Goal: Task Accomplishment & Management: Complete application form

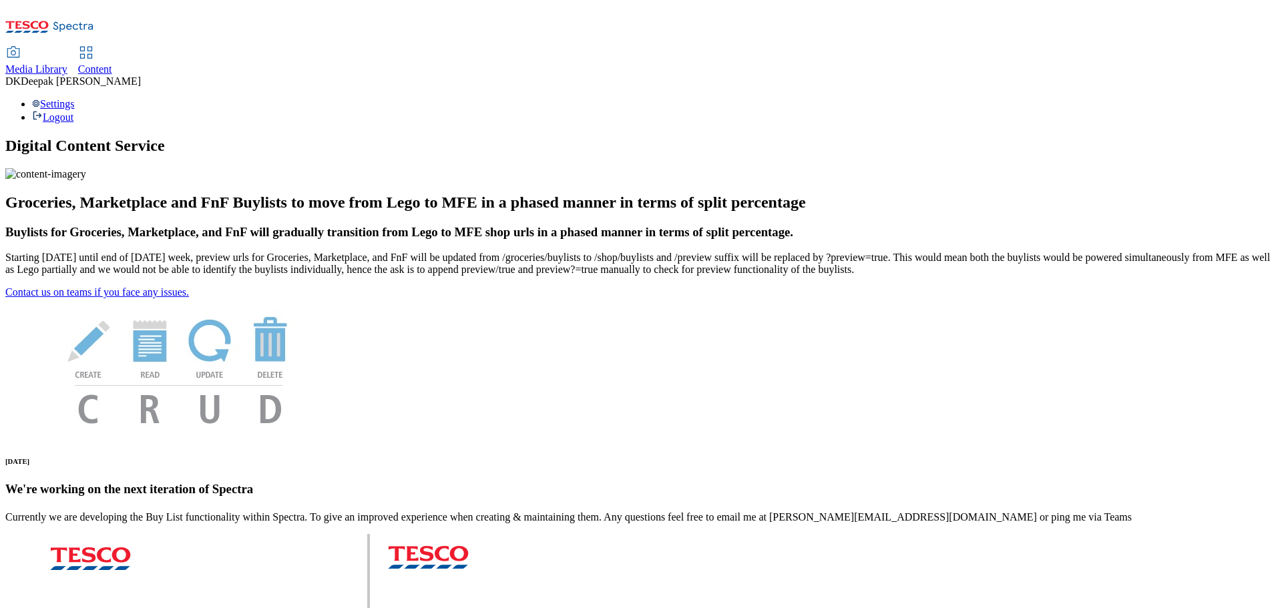
click at [94, 45] on icon at bounding box center [86, 53] width 16 height 16
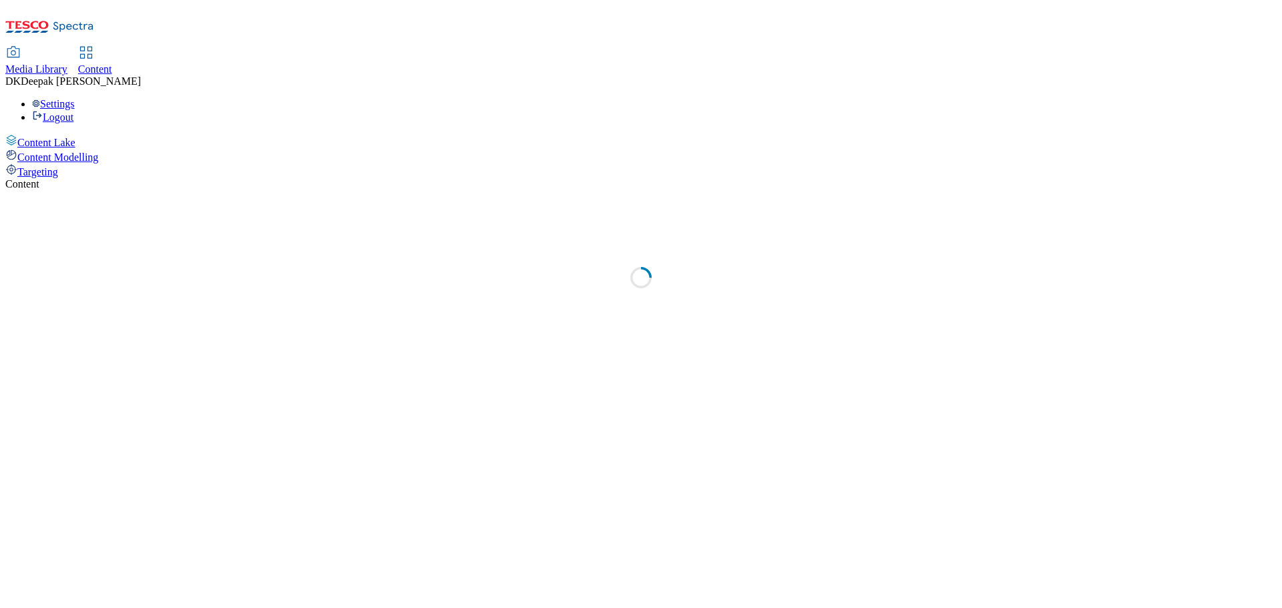
select select "ghs-uk"
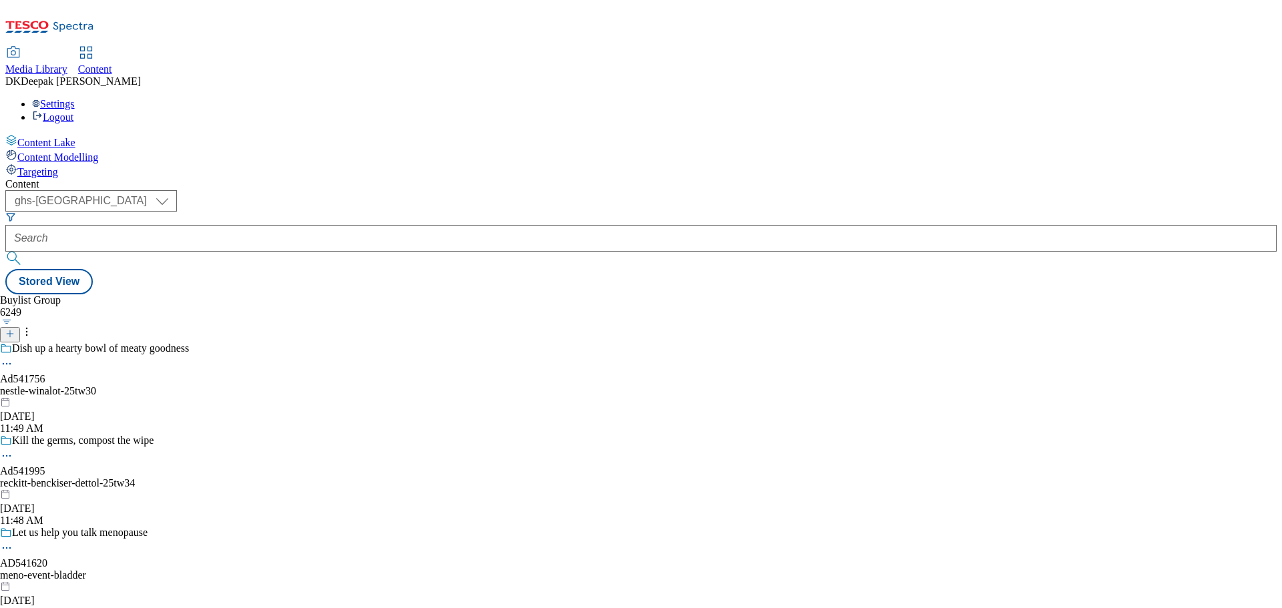
click at [15, 329] on icon at bounding box center [9, 333] width 9 height 9
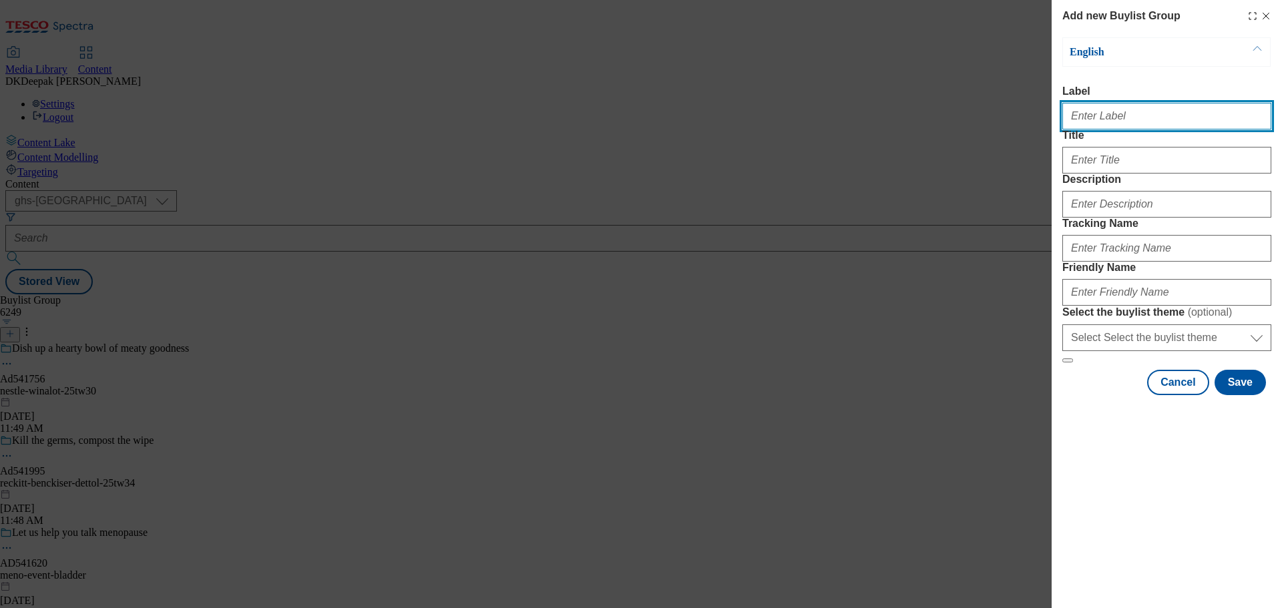
click at [1111, 120] on input "Label" at bounding box center [1166, 116] width 209 height 27
paste input "Ad542201"
type input "Ad542201"
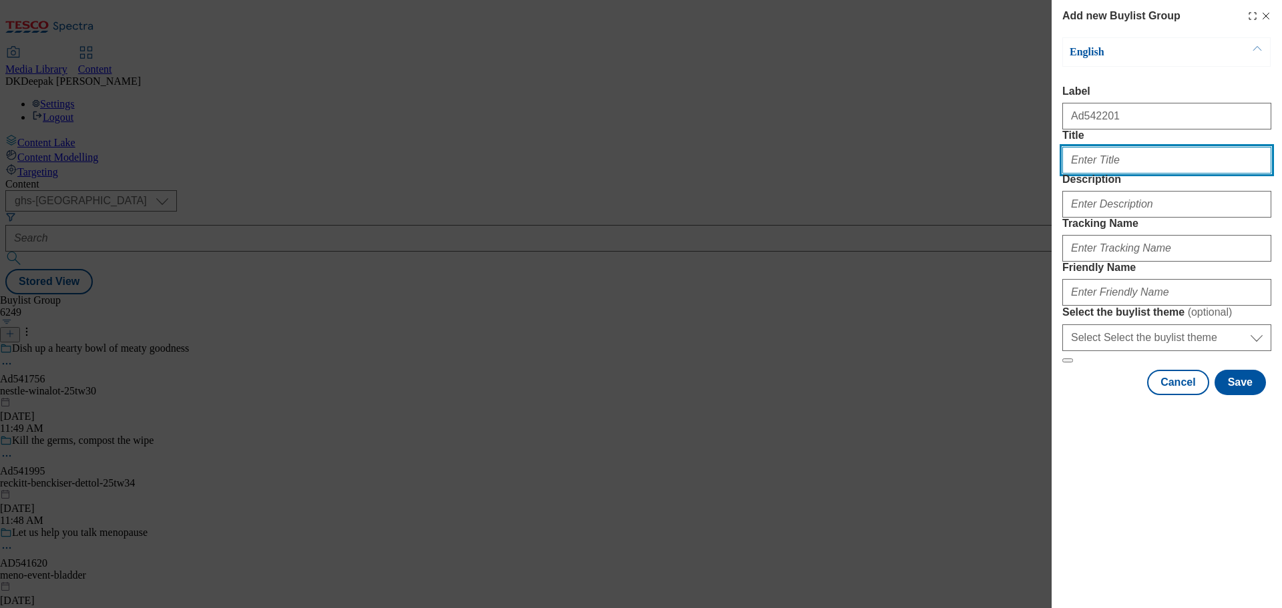
click at [1095, 174] on input "Title" at bounding box center [1166, 160] width 209 height 27
paste input "Perfectly ripe every time"
type input "Perfectly ripe every time"
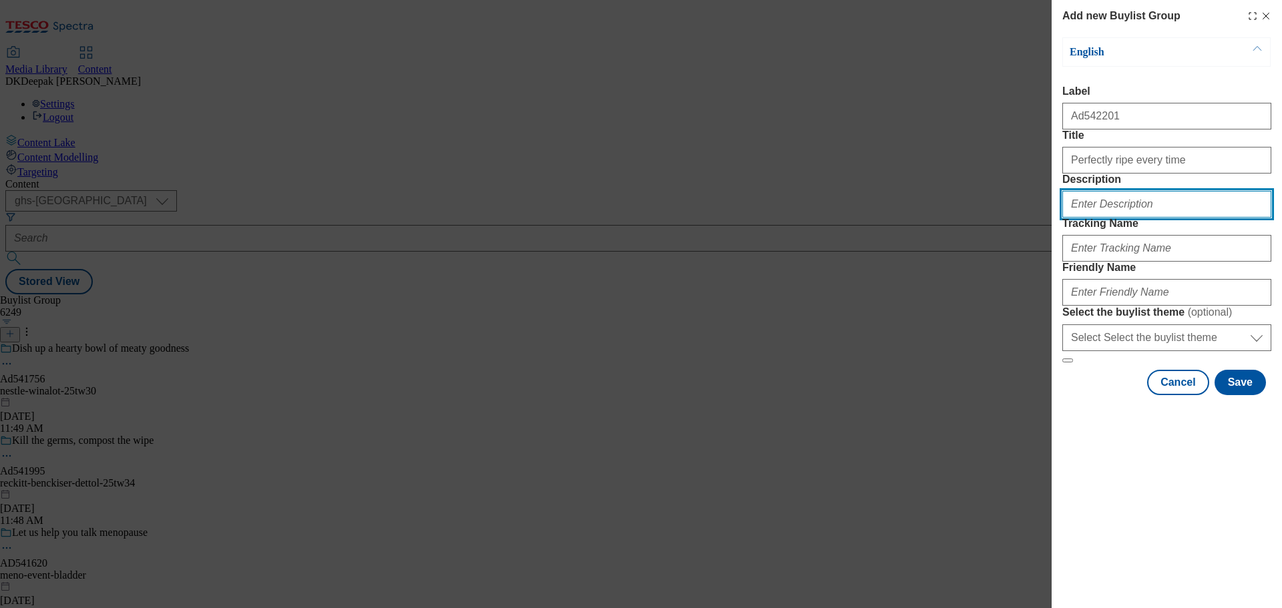
click at [1108, 218] on input "Description" at bounding box center [1166, 204] width 209 height 27
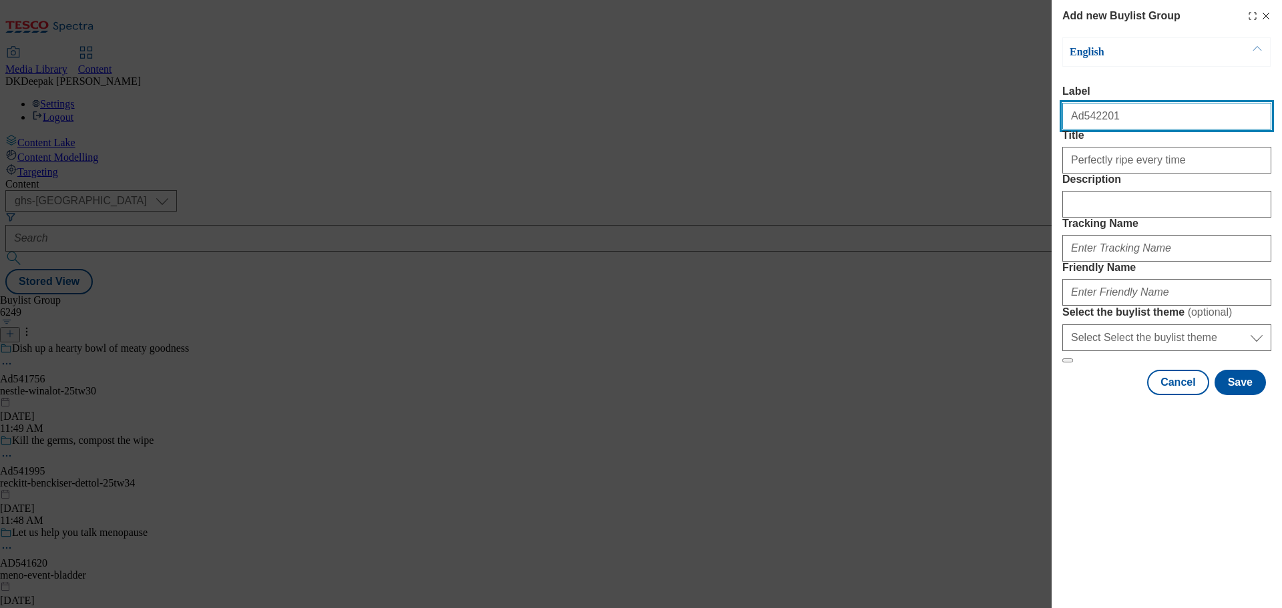
click at [1083, 121] on input "Ad542201" at bounding box center [1166, 116] width 209 height 27
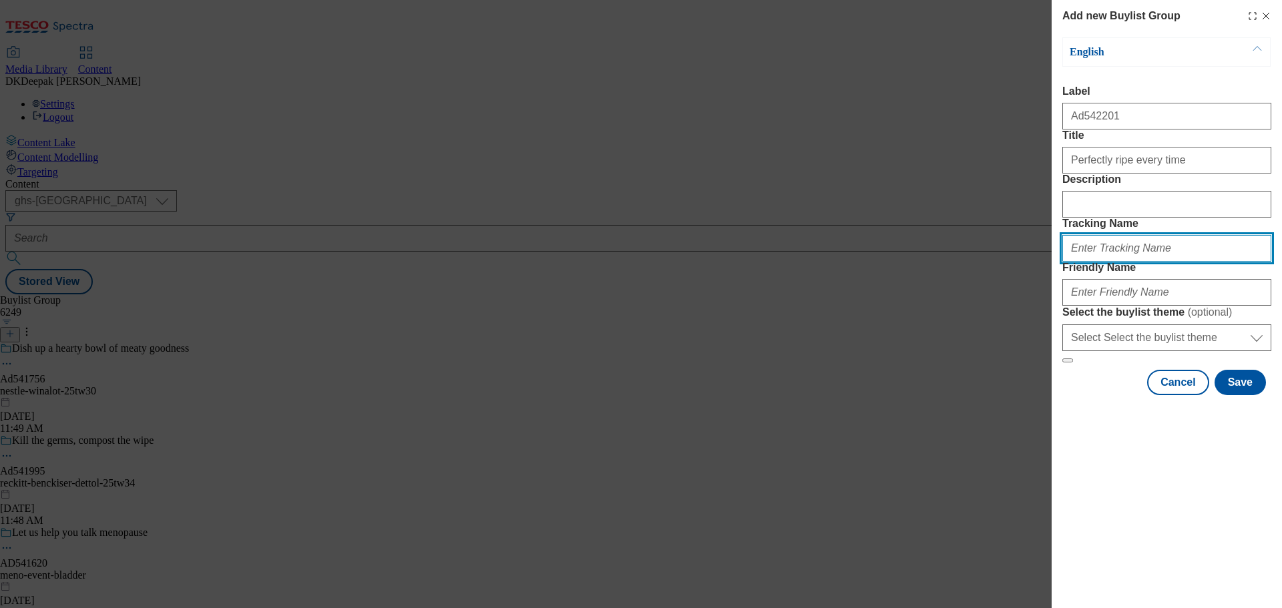
click at [1097, 262] on input "Tracking Name" at bounding box center [1166, 248] width 209 height 27
paste input "Ad542201"
type input "DH_AD542201"
drag, startPoint x: 829, startPoint y: 187, endPoint x: 835, endPoint y: 197, distance: 11.4
click at [829, 187] on div "Add new Buylist Group English Label Ad542201 Title Perfectly ripe every time De…" at bounding box center [641, 304] width 1282 height 608
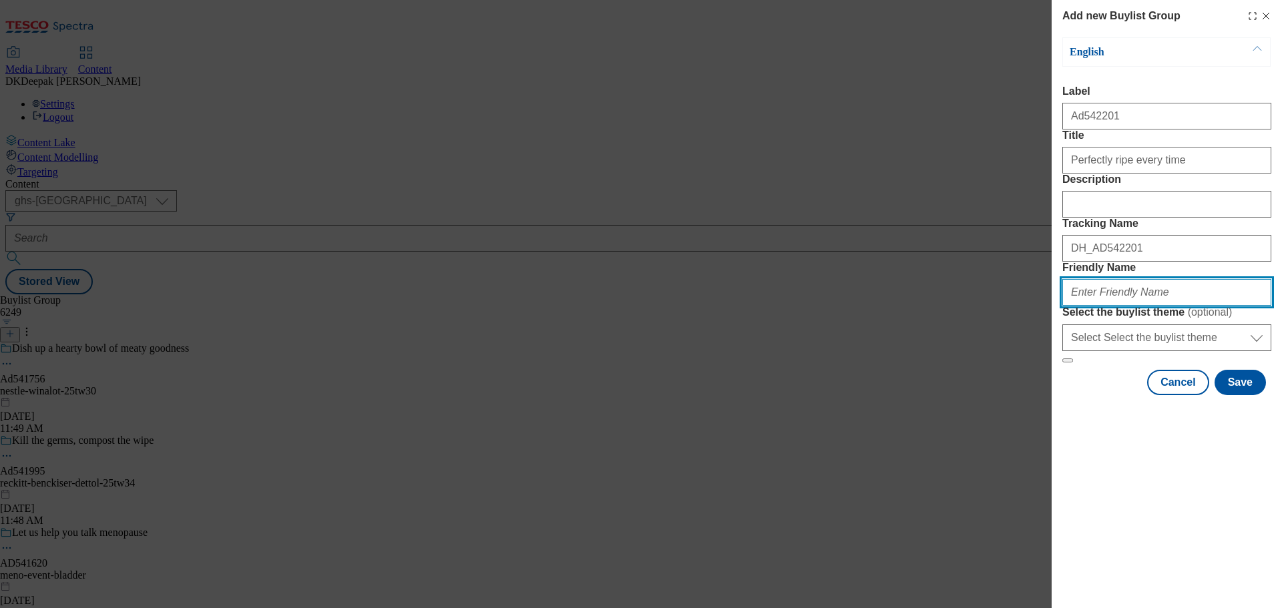
click at [1115, 306] on input "Friendly Name" at bounding box center [1166, 292] width 209 height 27
paste input "Holy Moly Smashed Avocado"
drag, startPoint x: 1077, startPoint y: 387, endPoint x: 1015, endPoint y: 377, distance: 62.3
click at [1015, 377] on div "Add new Buylist Group English Label Ad542201 Title Perfectly ripe every time De…" at bounding box center [641, 304] width 1282 height 608
drag, startPoint x: 1142, startPoint y: 389, endPoint x: 1057, endPoint y: 387, distance: 84.8
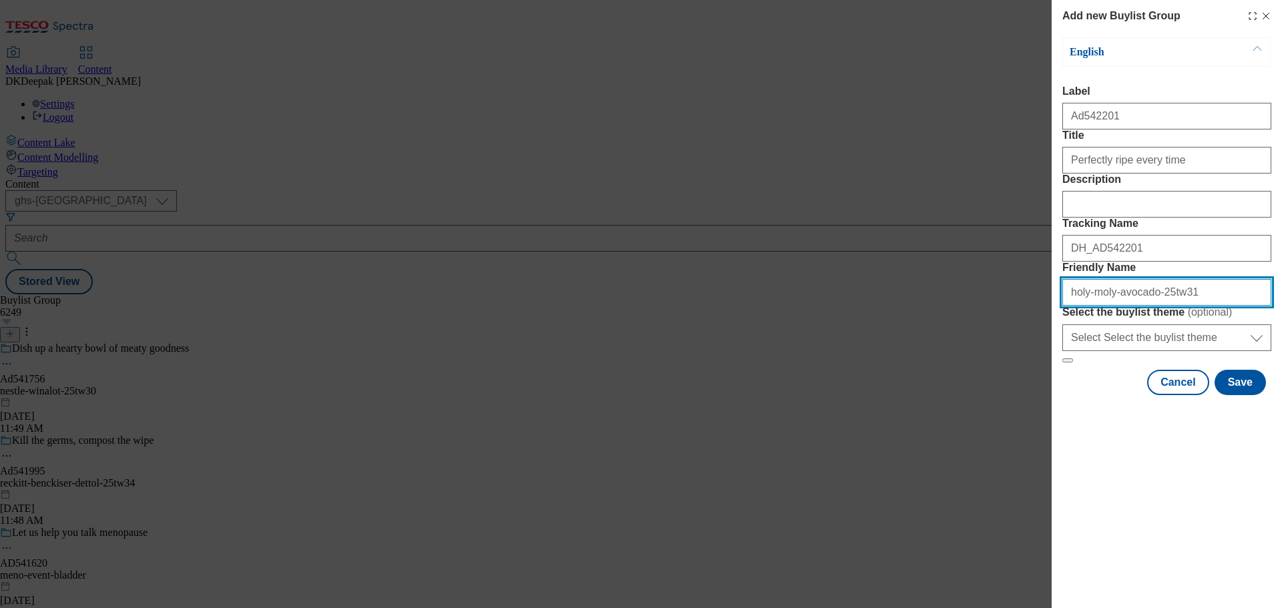
click at [1057, 387] on div "Add new Buylist Group English Label Ad542201 Title Perfectly ripe every time De…" at bounding box center [1167, 199] width 230 height 398
type input "holy-moly-avocado-25tw31"
drag, startPoint x: 882, startPoint y: 161, endPoint x: 930, endPoint y: 228, distance: 82.3
click at [882, 162] on div "Add new Buylist Group English Label Ad542201 Title Perfectly ripe every time De…" at bounding box center [641, 304] width 1282 height 608
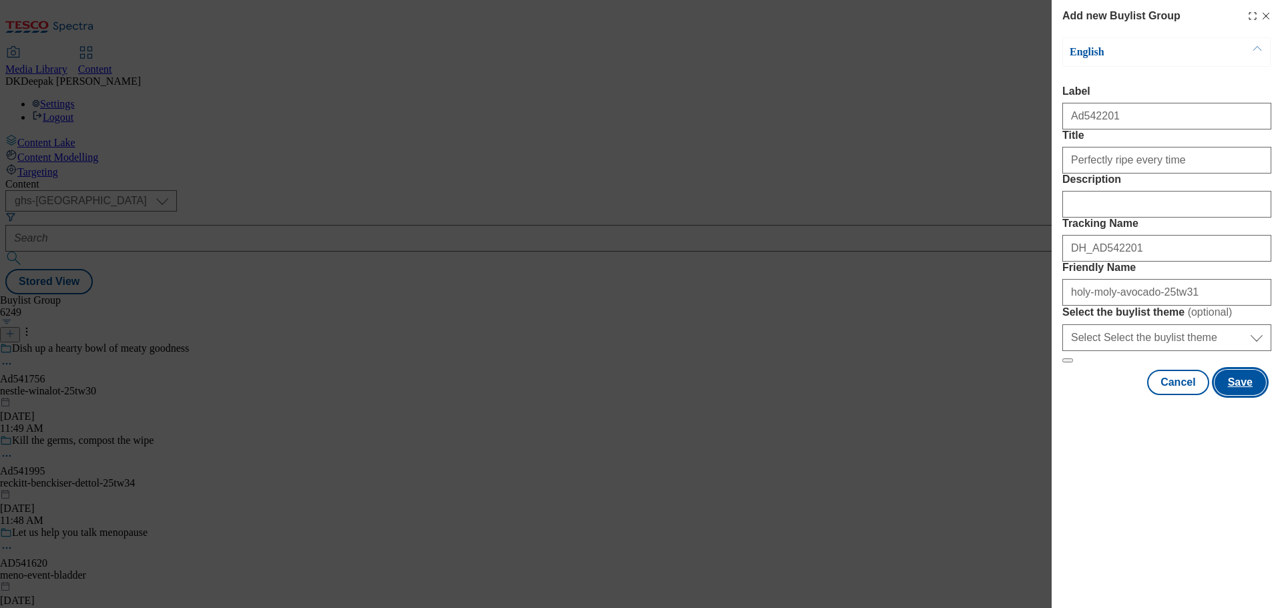
click at [1238, 395] on button "Save" at bounding box center [1240, 382] width 51 height 25
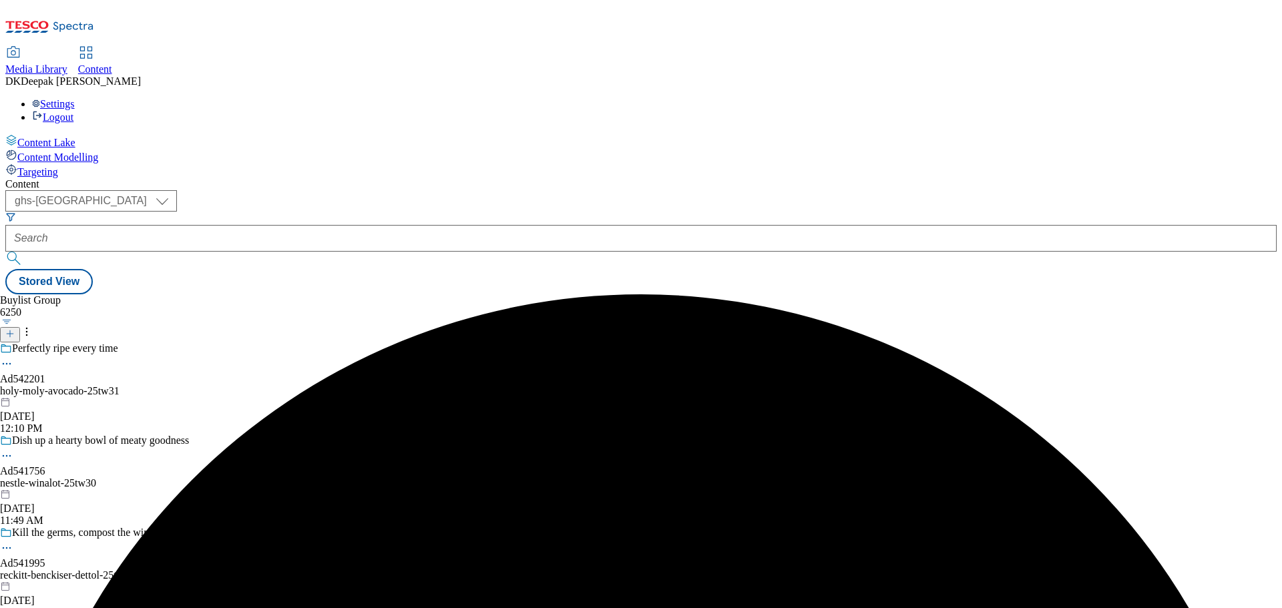
click at [214, 385] on div "holy-moly-avocado-25tw31" at bounding box center [107, 391] width 214 height 12
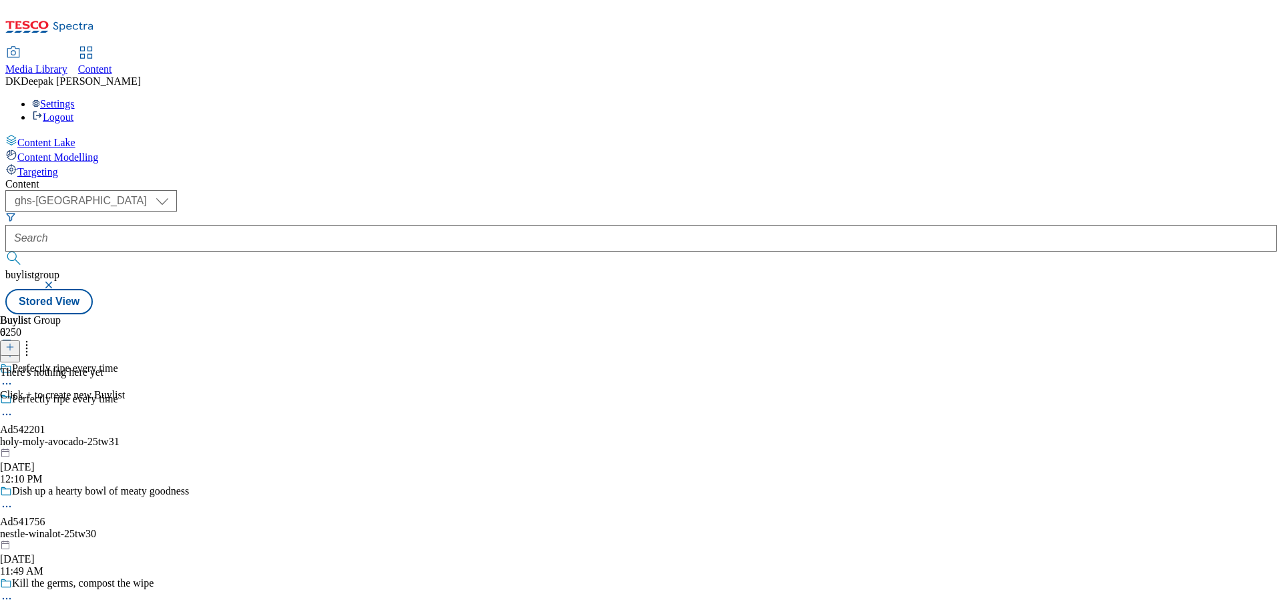
click at [15, 343] on icon at bounding box center [9, 347] width 9 height 9
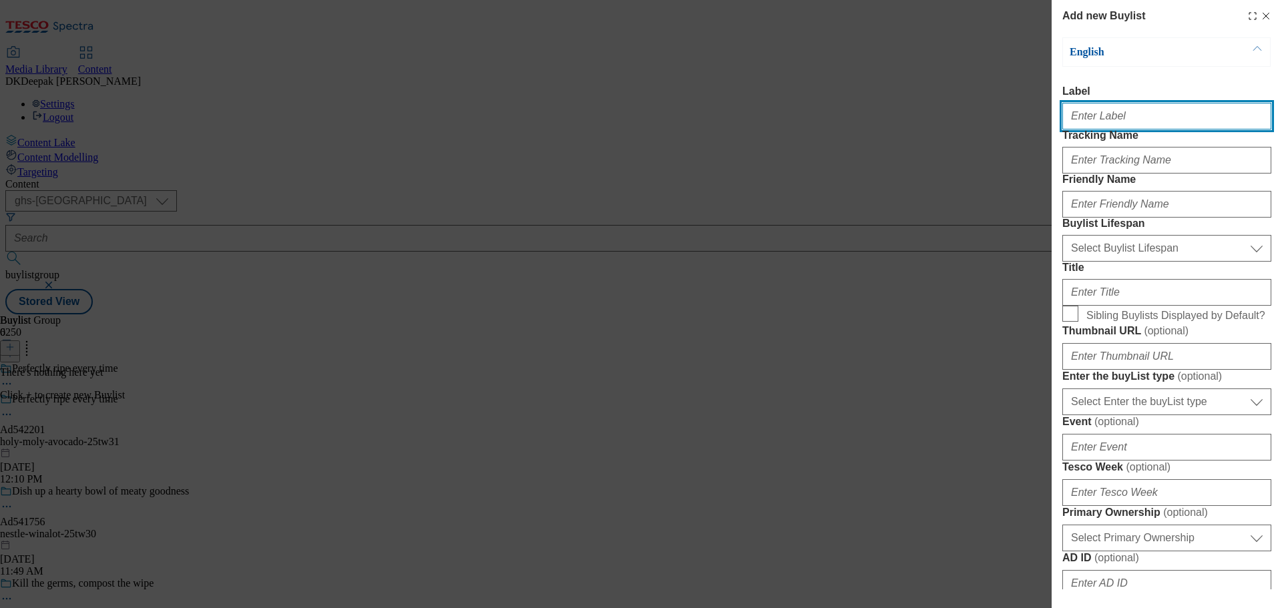
click at [1133, 130] on input "Label" at bounding box center [1166, 116] width 209 height 27
paste input "Ad542201"
type input "Ad542201"
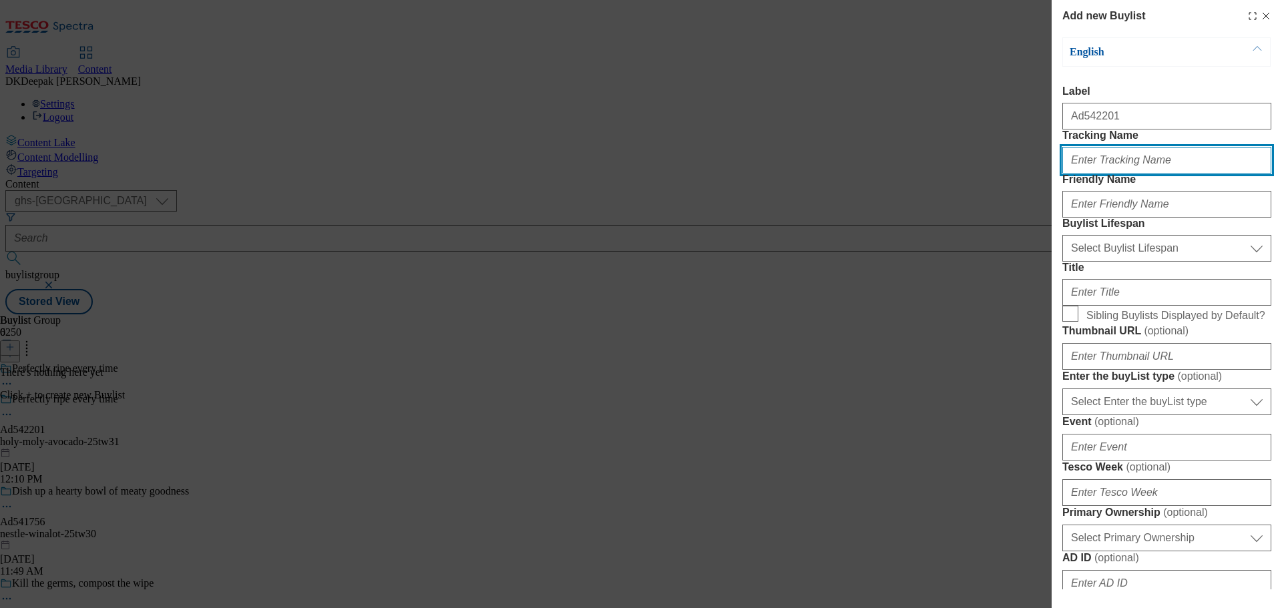
click at [1138, 174] on input "Tracking Name" at bounding box center [1166, 160] width 209 height 27
paste input "Ad542201"
type input "DH_AD542201"
click at [912, 214] on div "Add new Buylist English Label Ad542201 Tracking Name DH_AD542201 Friendly Name …" at bounding box center [641, 304] width 1282 height 608
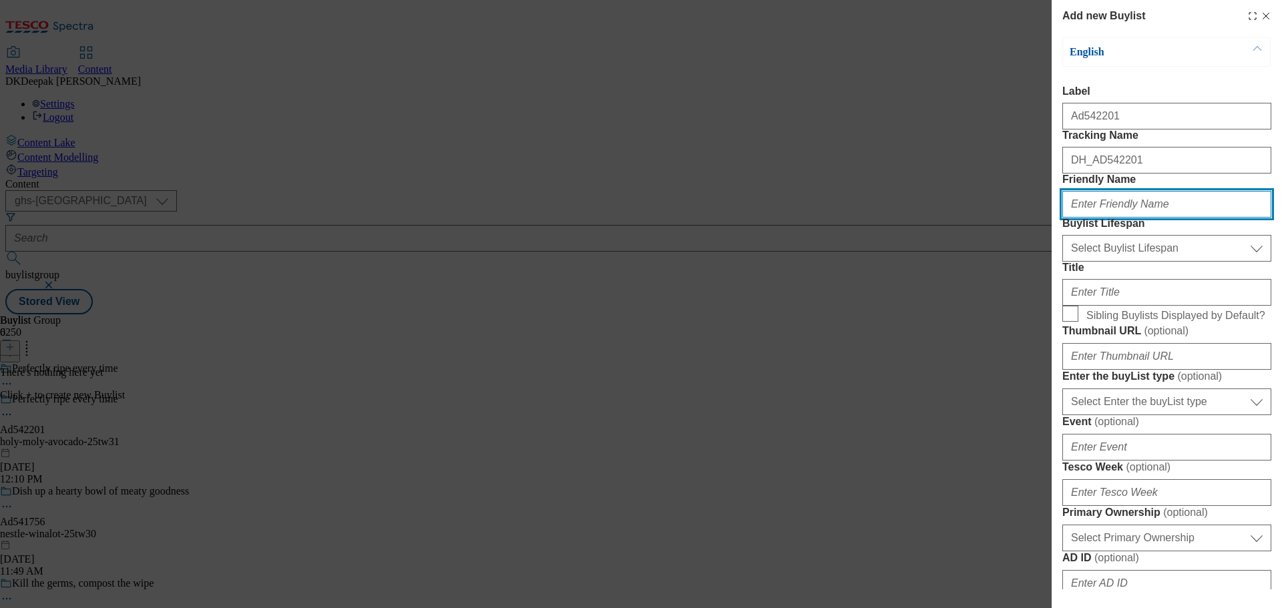
click at [1089, 218] on input "Friendly Name" at bounding box center [1166, 204] width 209 height 27
drag, startPoint x: 956, startPoint y: 160, endPoint x: 985, endPoint y: 219, distance: 65.7
click at [956, 160] on div "Add new Buylist English Label Ad542201 Tracking Name DH_AD542201 Friendly Name …" at bounding box center [641, 304] width 1282 height 608
click at [1101, 218] on input "Friendly Name" at bounding box center [1166, 204] width 209 height 27
paste input "holy-moly"
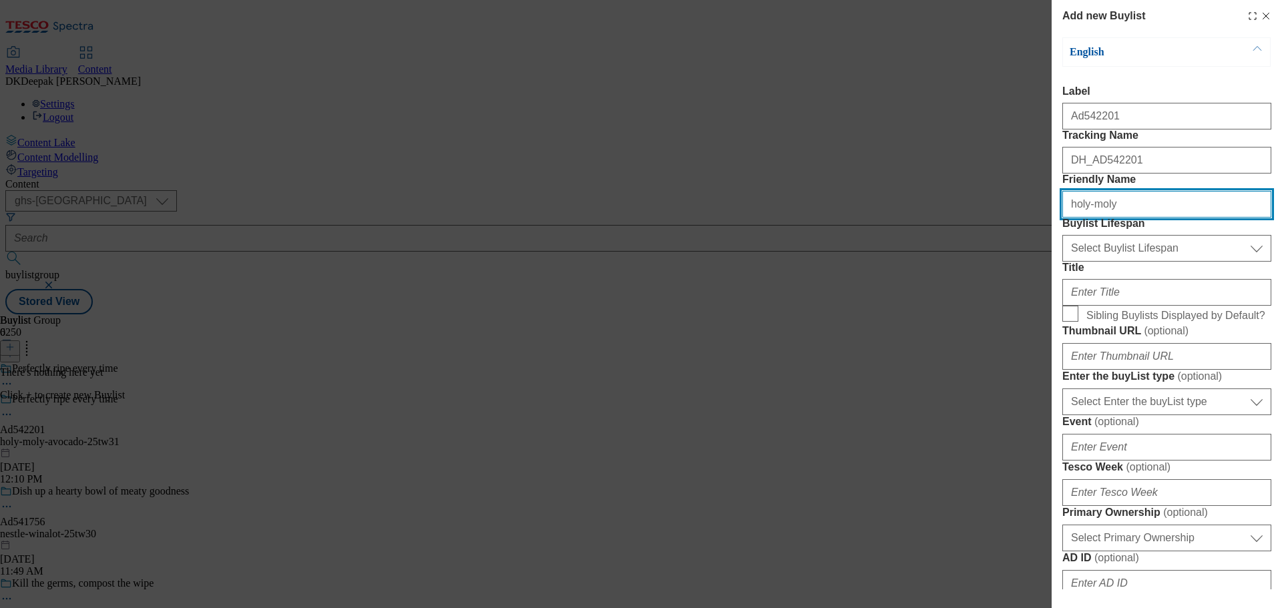
type input "holy-moly"
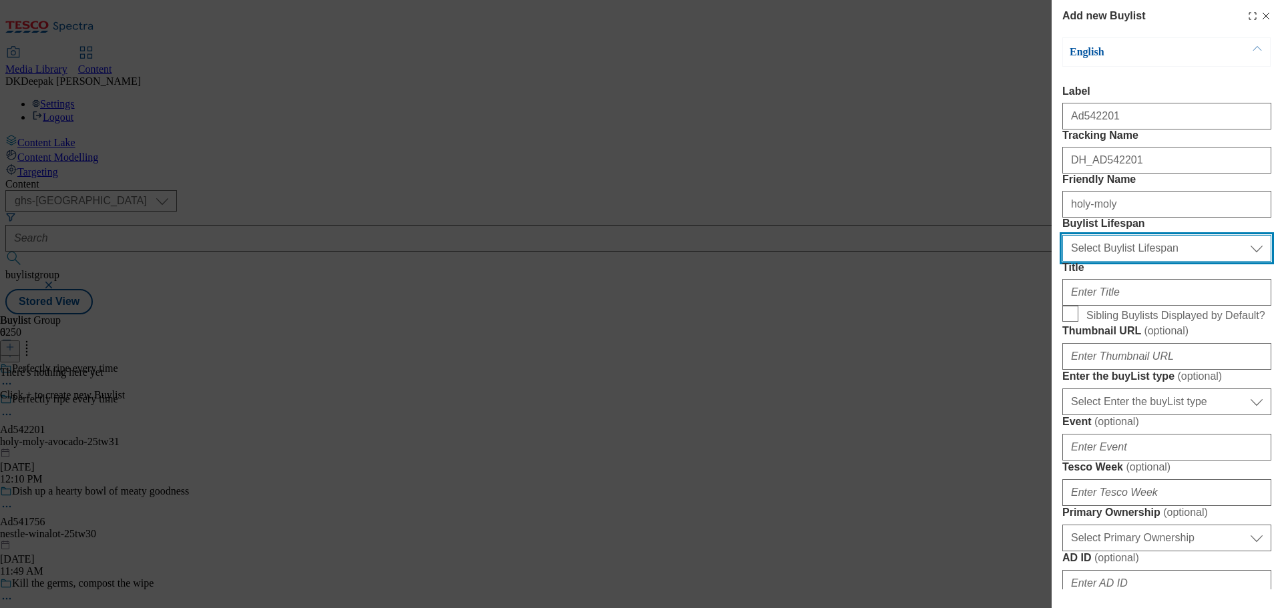
click at [1107, 262] on select "Select Buylist Lifespan evergreen seasonal tactical" at bounding box center [1166, 248] width 209 height 27
select select "tactical"
click at [1062, 262] on select "Select Buylist Lifespan evergreen seasonal tactical" at bounding box center [1166, 248] width 209 height 27
drag, startPoint x: 847, startPoint y: 229, endPoint x: 937, endPoint y: 285, distance: 106.2
click at [847, 228] on div "Add new Buylist English Label Ad542201 Tracking Name DH_AD542201 Friendly Name …" at bounding box center [641, 304] width 1282 height 608
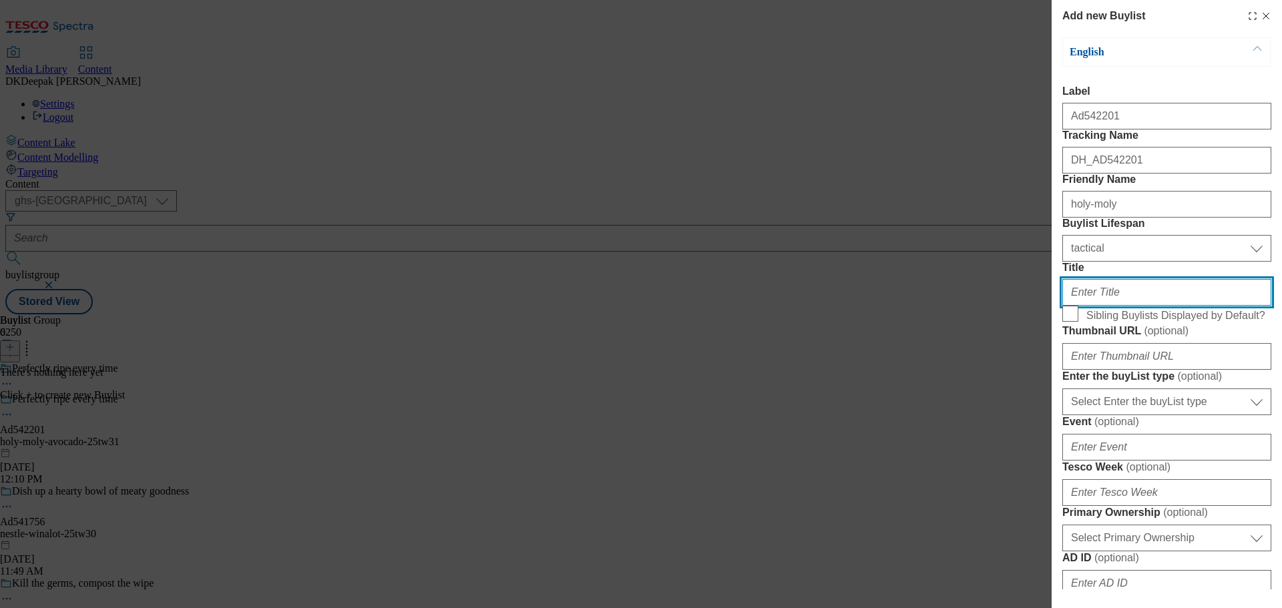
click at [1111, 306] on input "Title" at bounding box center [1166, 292] width 209 height 27
paste input "Dip on the go"
type input "Dip on the go"
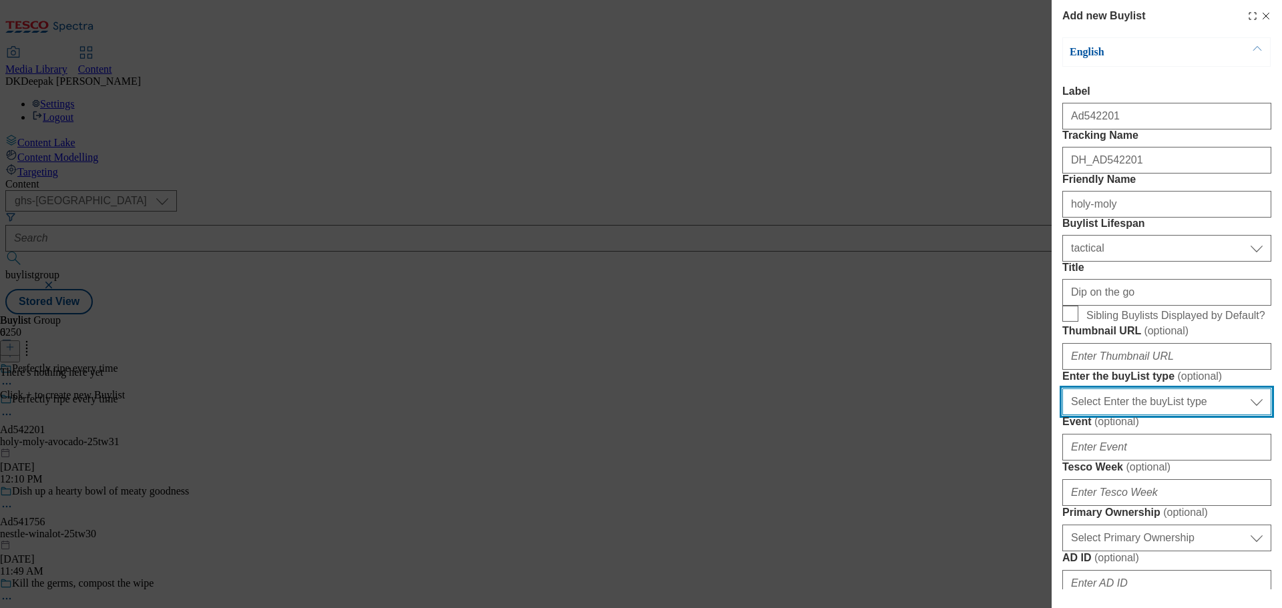
click at [1155, 415] on select "Select Enter the buyList type event supplier funded long term >4 weeks supplier…" at bounding box center [1166, 402] width 209 height 27
select select "supplier funded short term 1-3 weeks"
click at [1062, 415] on select "Select Enter the buyList type event supplier funded long term >4 weeks supplier…" at bounding box center [1166, 402] width 209 height 27
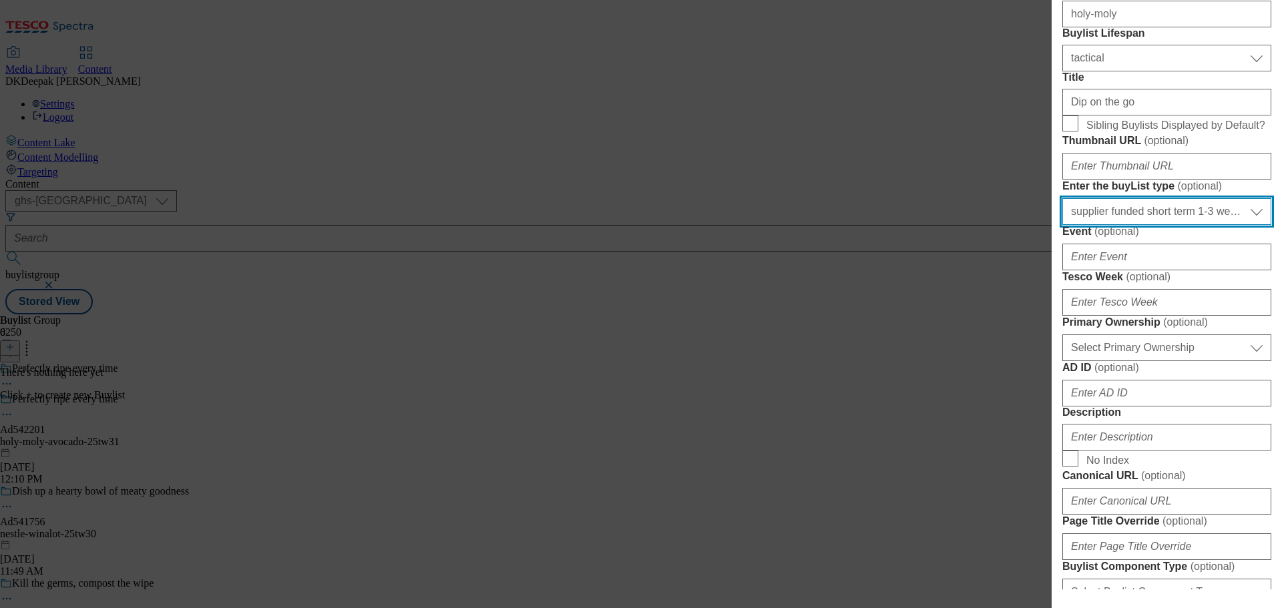
scroll to position [267, 0]
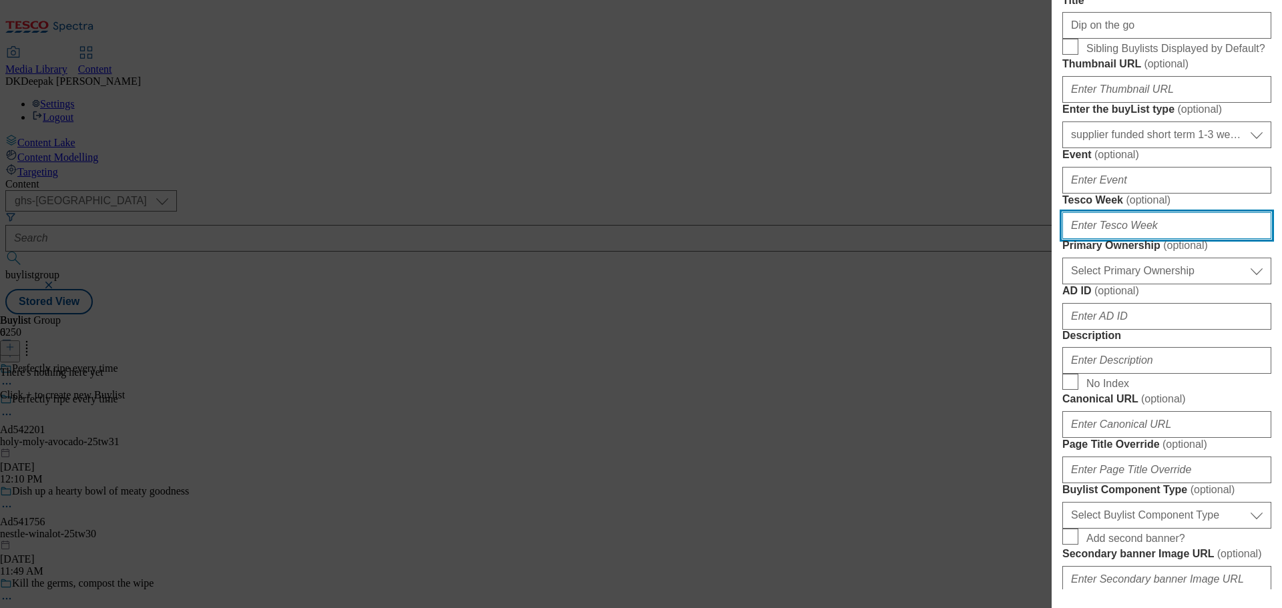
click at [1117, 239] on input "Tesco Week ( optional )" at bounding box center [1166, 225] width 209 height 27
type input "31"
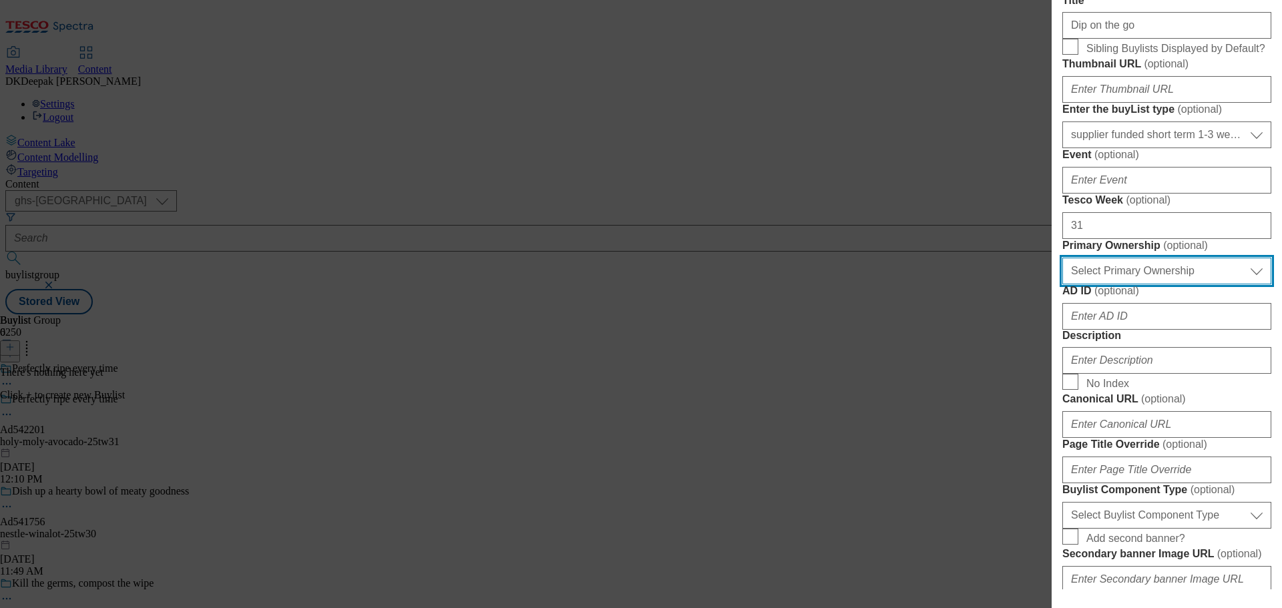
click at [1187, 284] on select "Select Primary Ownership tesco dunnhumby" at bounding box center [1166, 271] width 209 height 27
select select "dunnhumby"
click at [1062, 284] on select "Select Primary Ownership tesco dunnhumby" at bounding box center [1166, 271] width 209 height 27
click at [803, 220] on div "Add new Buylist English Label Ad542201 Tracking Name DH_AD542201 Friendly Name …" at bounding box center [641, 304] width 1282 height 608
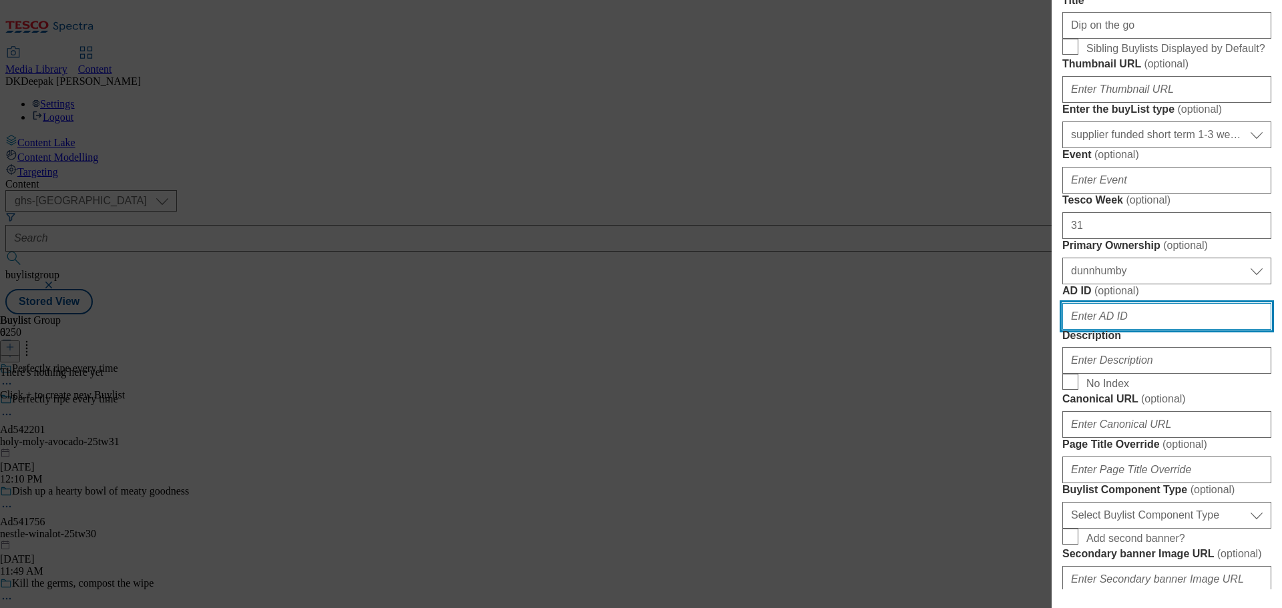
click at [1120, 330] on input "AD ID ( optional )" at bounding box center [1166, 316] width 209 height 27
paste input "Ad542201"
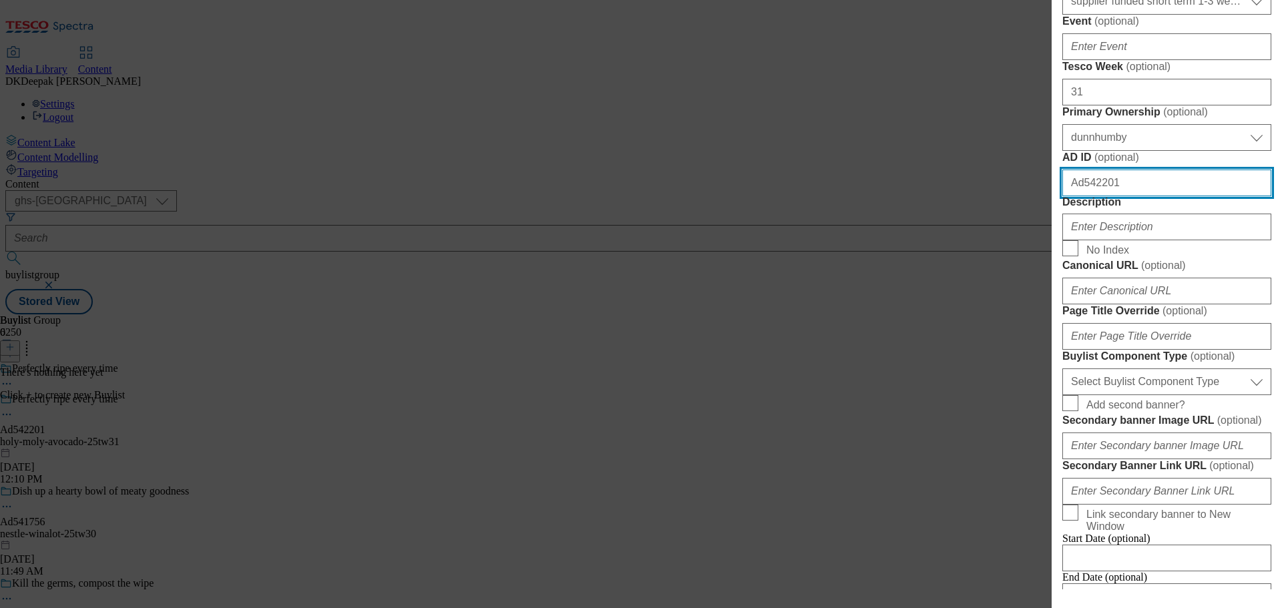
scroll to position [534, 0]
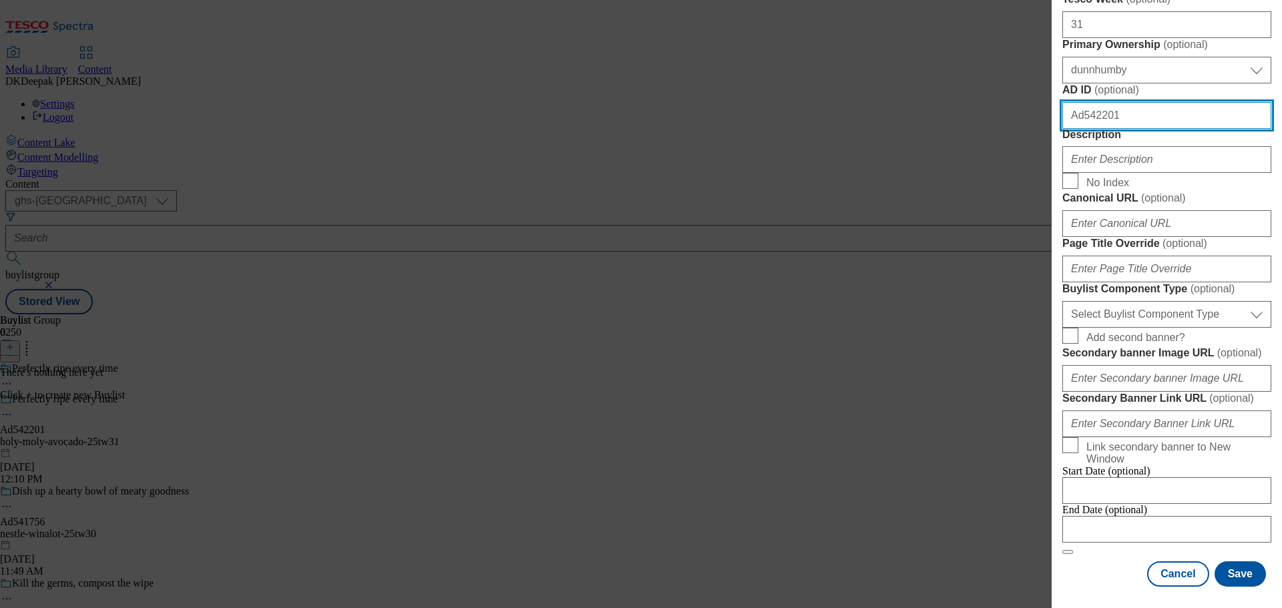
type input "Ad542201"
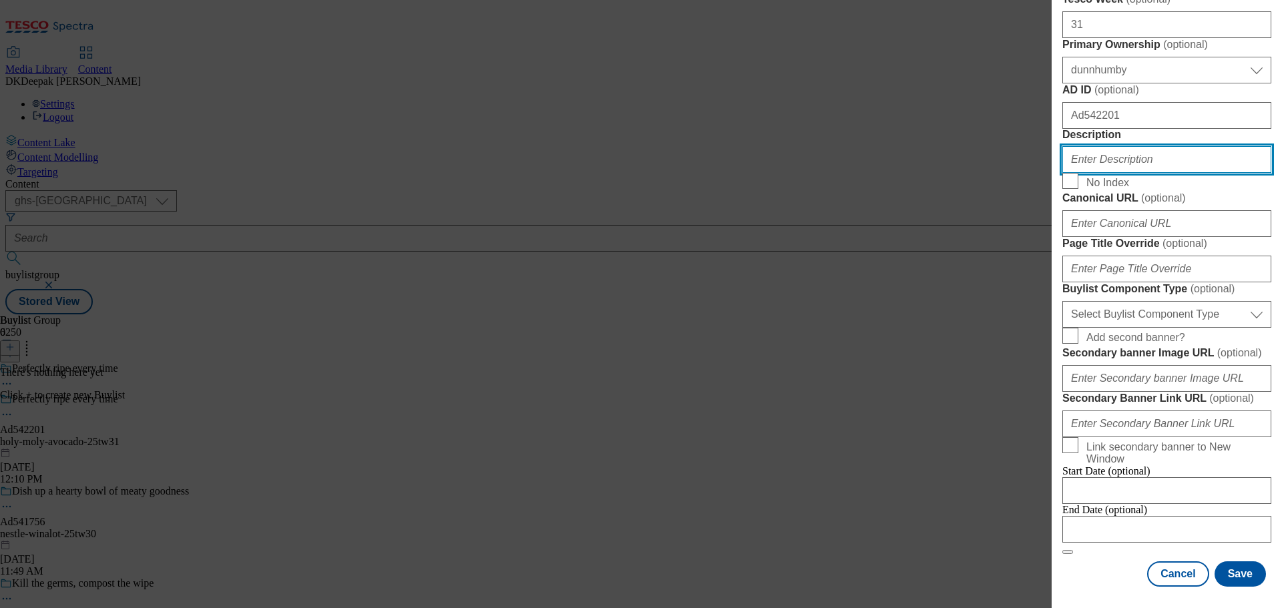
click at [1102, 173] on input "Description" at bounding box center [1166, 159] width 209 height 27
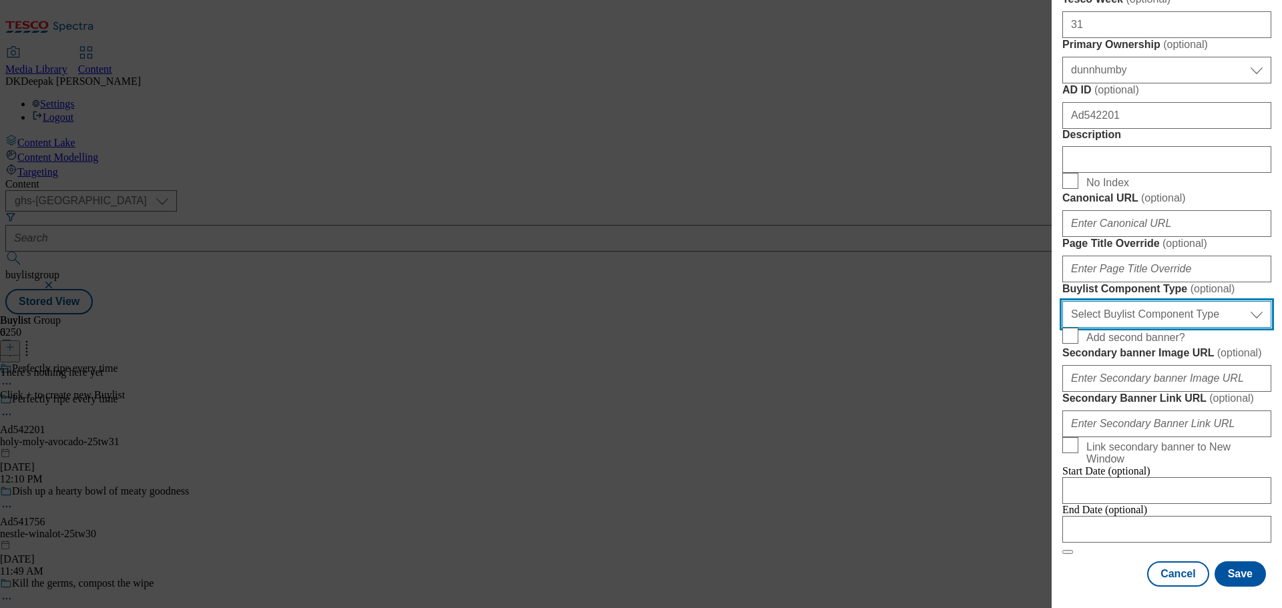
click at [1147, 328] on select "Select Buylist Component Type Banner Competition Header Meal" at bounding box center [1166, 314] width 209 height 27
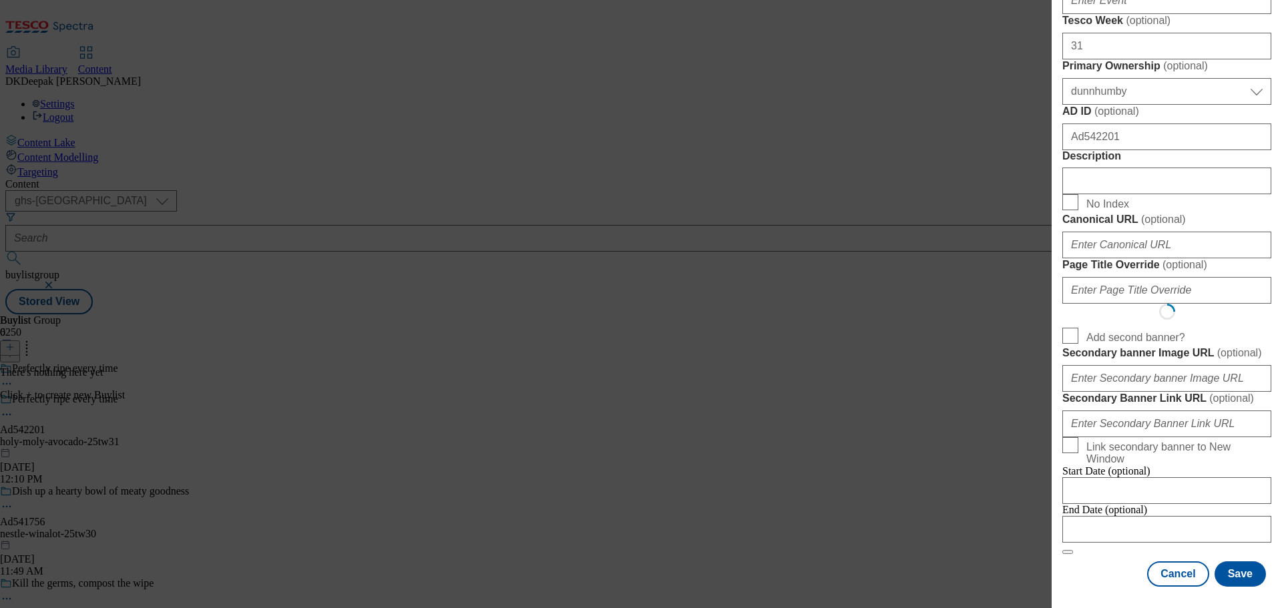
select select "Banner"
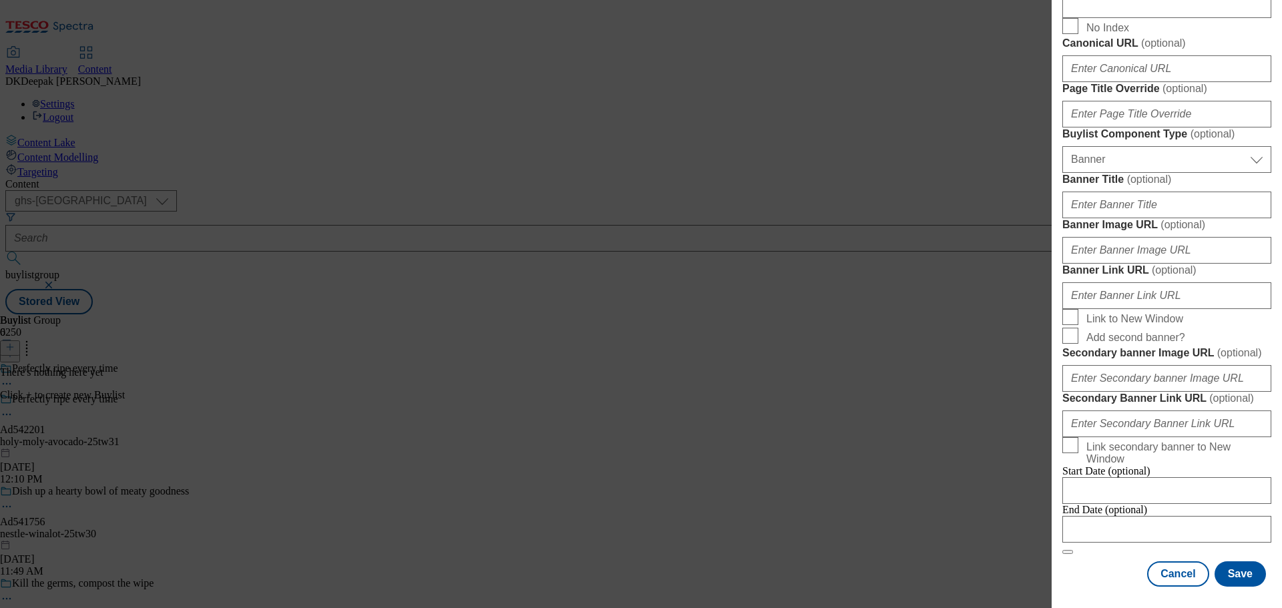
scroll to position [1193, 0]
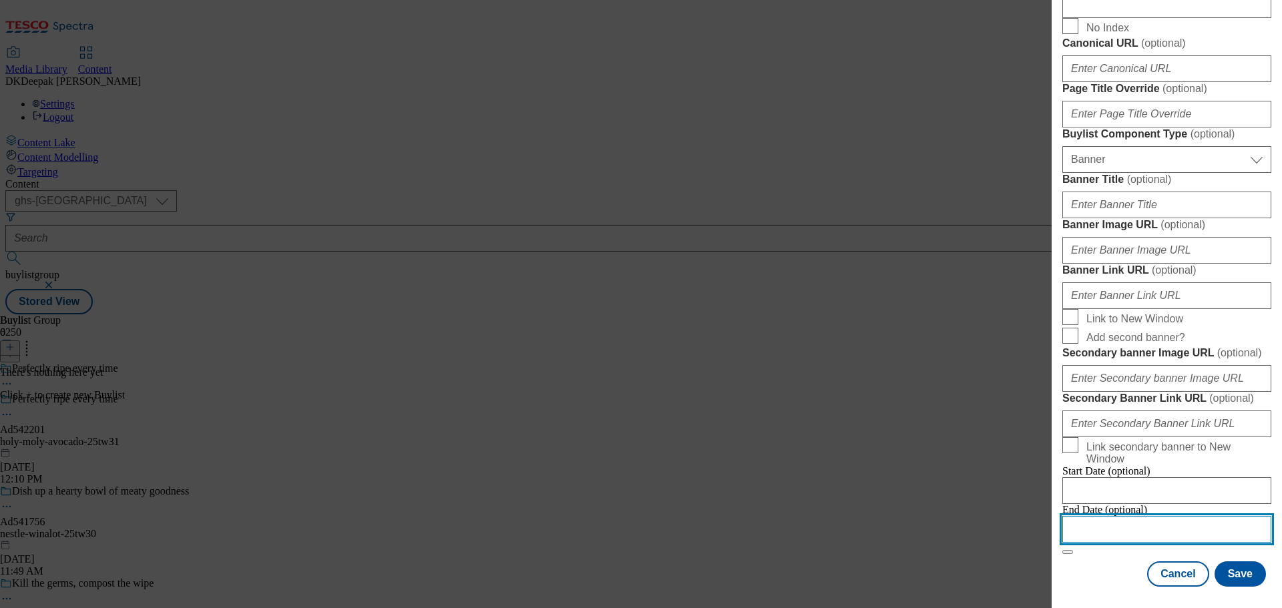
click at [1125, 518] on input "Modal" at bounding box center [1166, 529] width 209 height 27
select select "2025"
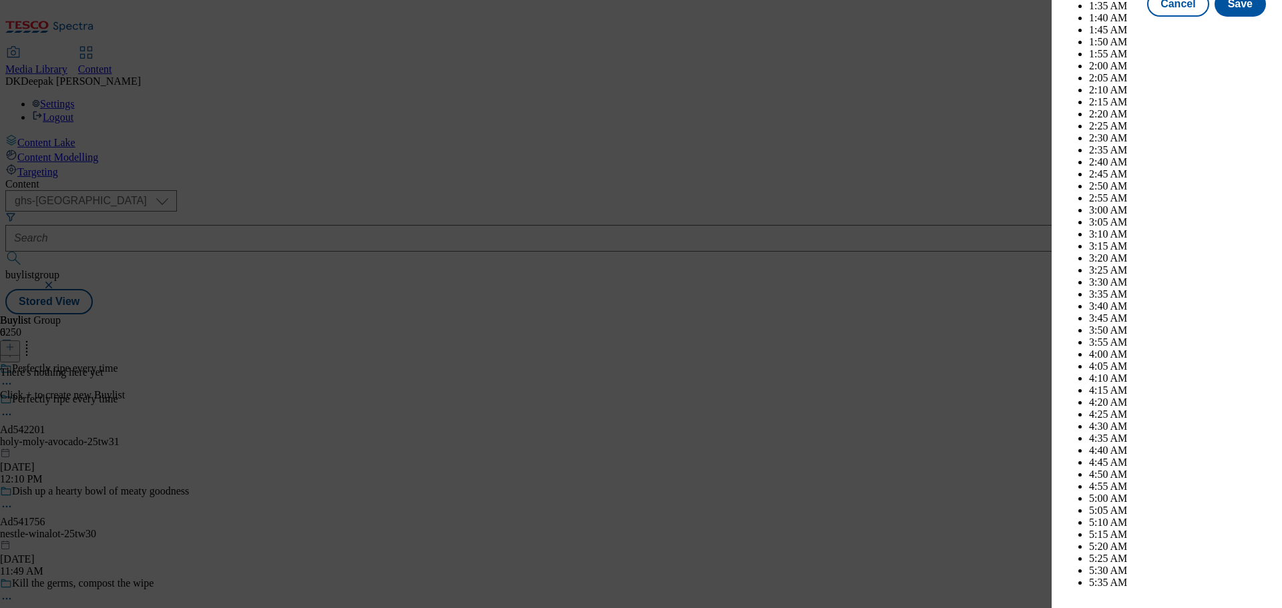
scroll to position [3596, 0]
select select "December"
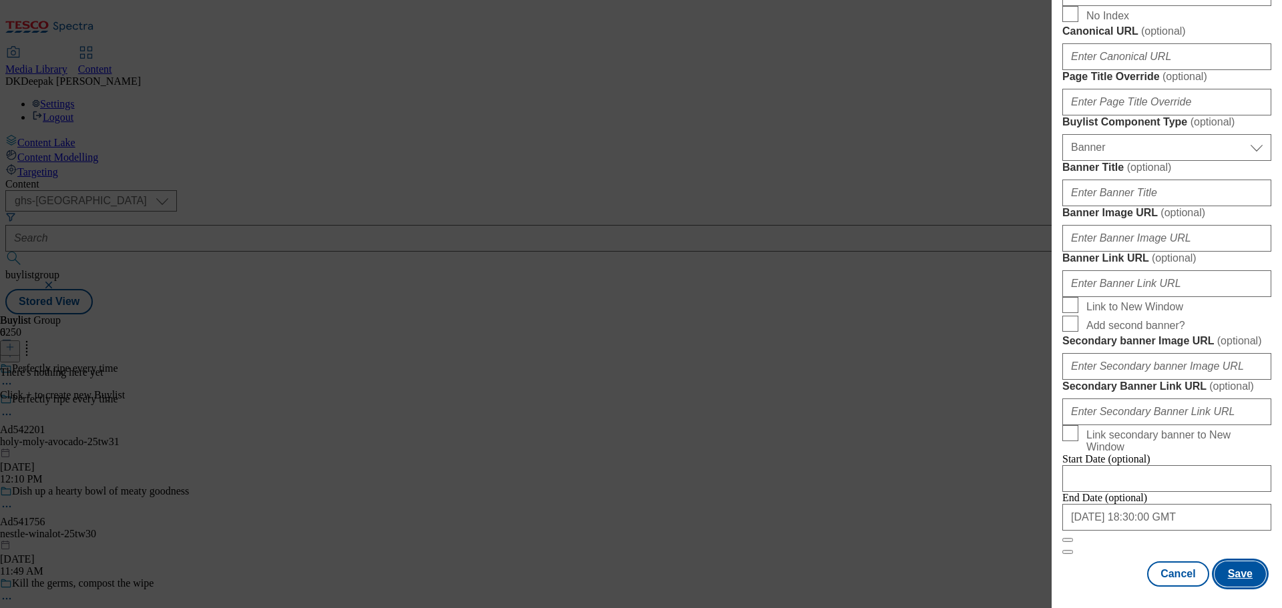
click at [1238, 568] on button "Save" at bounding box center [1240, 574] width 51 height 25
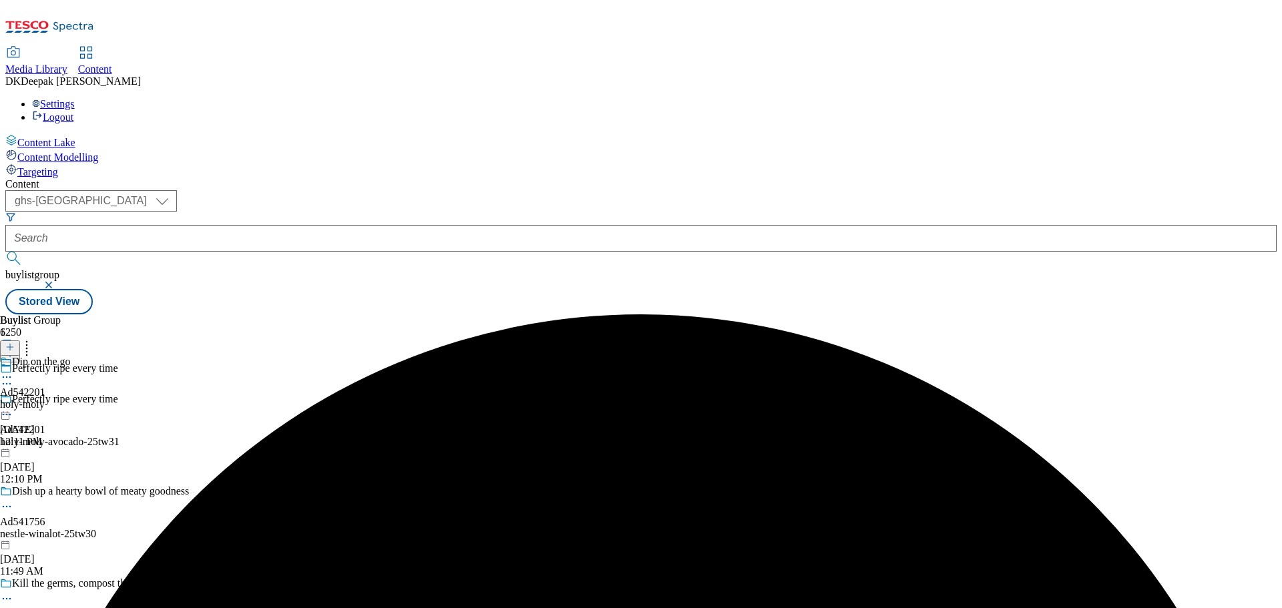
click at [71, 356] on div "Dip on the go Ad542201 holy-moly Sep 16, 2025 12:11 PM" at bounding box center [35, 402] width 71 height 92
click at [15, 343] on icon at bounding box center [9, 347] width 9 height 9
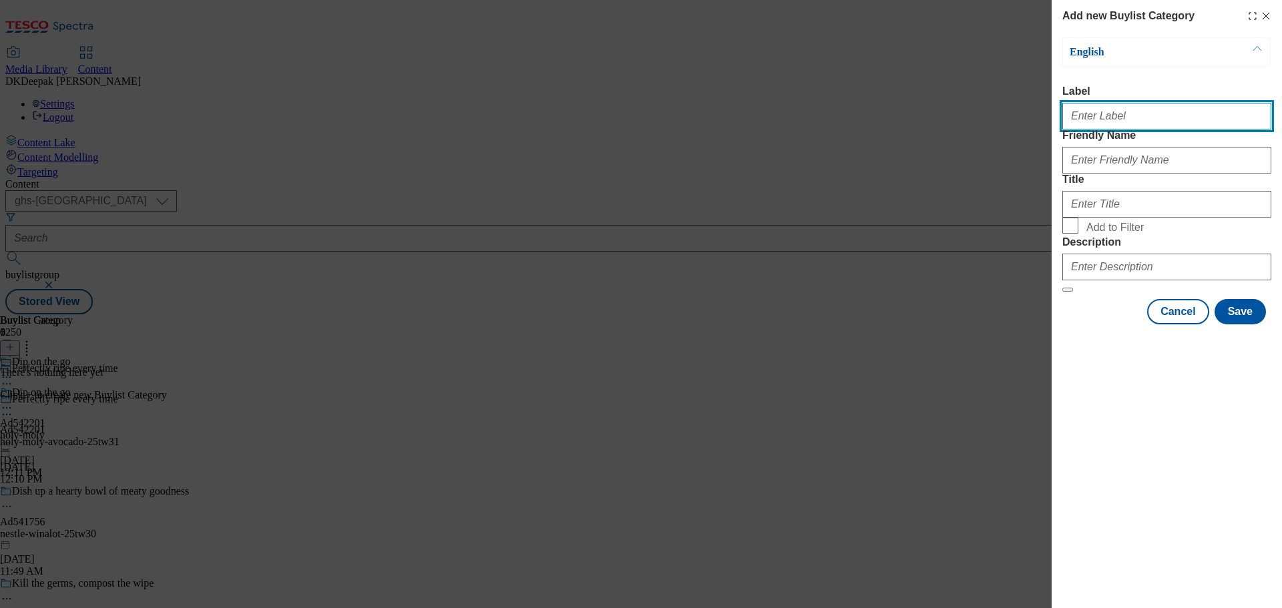
click at [1127, 125] on input "Label" at bounding box center [1166, 116] width 209 height 27
paste input "Ad542201"
type input "Ad542201"
drag, startPoint x: 1123, startPoint y: 169, endPoint x: 1121, endPoint y: 179, distance: 10.2
click at [1123, 169] on div "Modal" at bounding box center [1166, 158] width 209 height 32
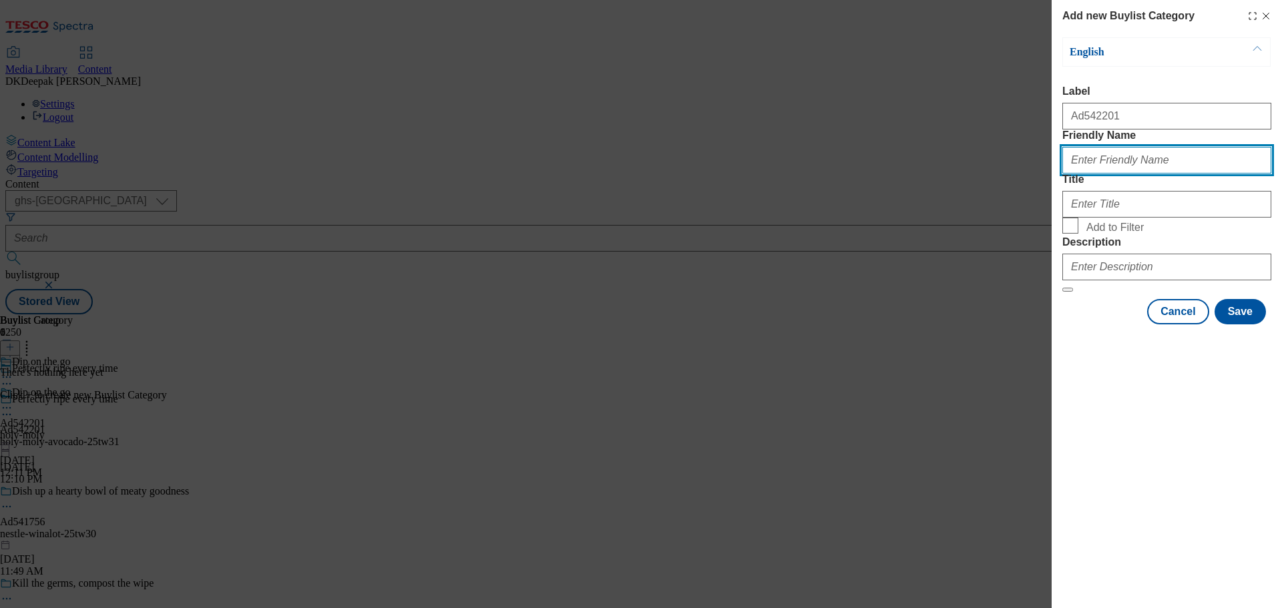
click at [1117, 174] on input "Friendly Name" at bounding box center [1166, 160] width 209 height 27
paste input "holy-moly-avocado"
type input "holy-moly-avocado"
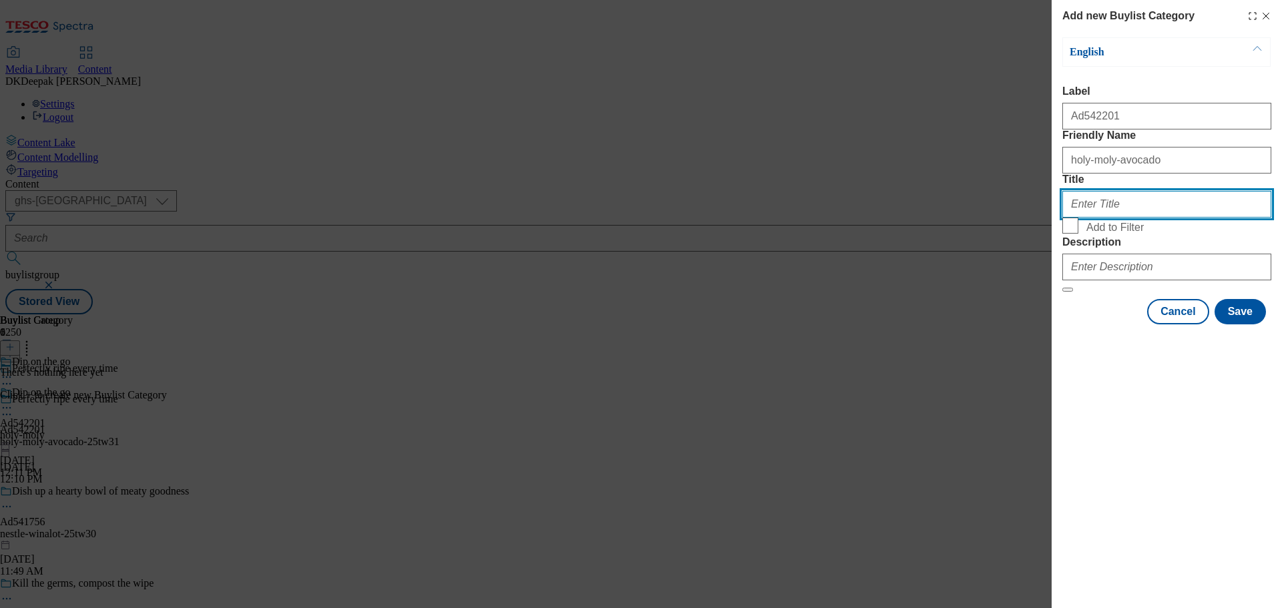
click at [1102, 218] on input "Title" at bounding box center [1166, 204] width 209 height 27
paste input "Holy Moly Dips Limited"
type input "Holy Moly Dips Limited"
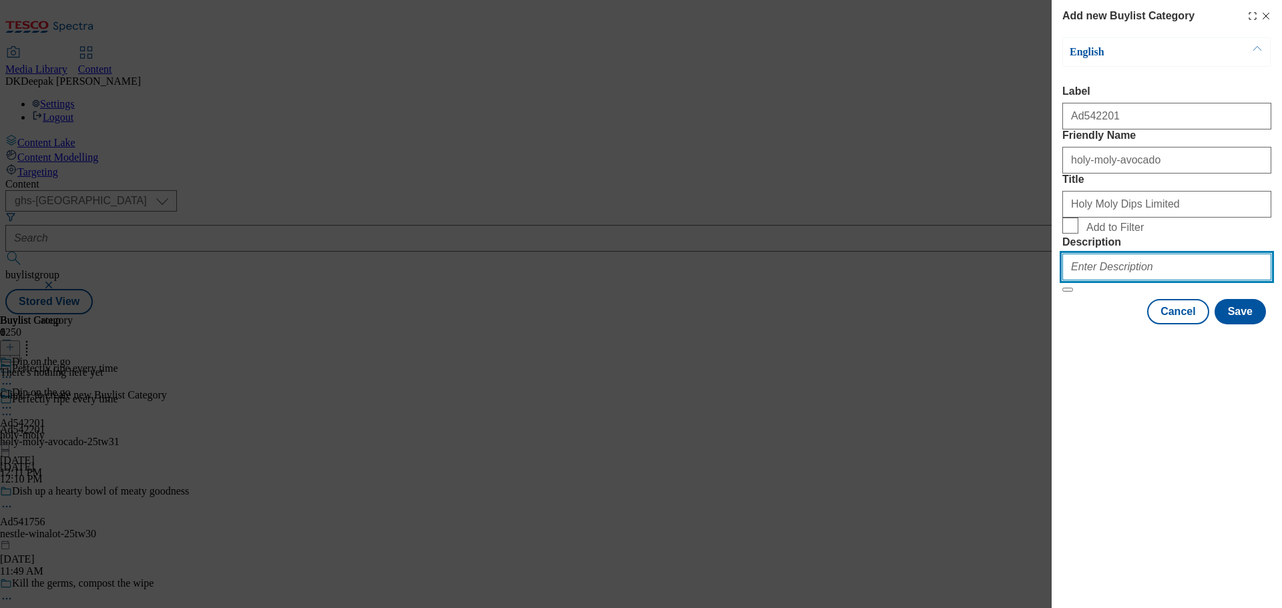
click at [1108, 280] on input "Description" at bounding box center [1166, 267] width 209 height 27
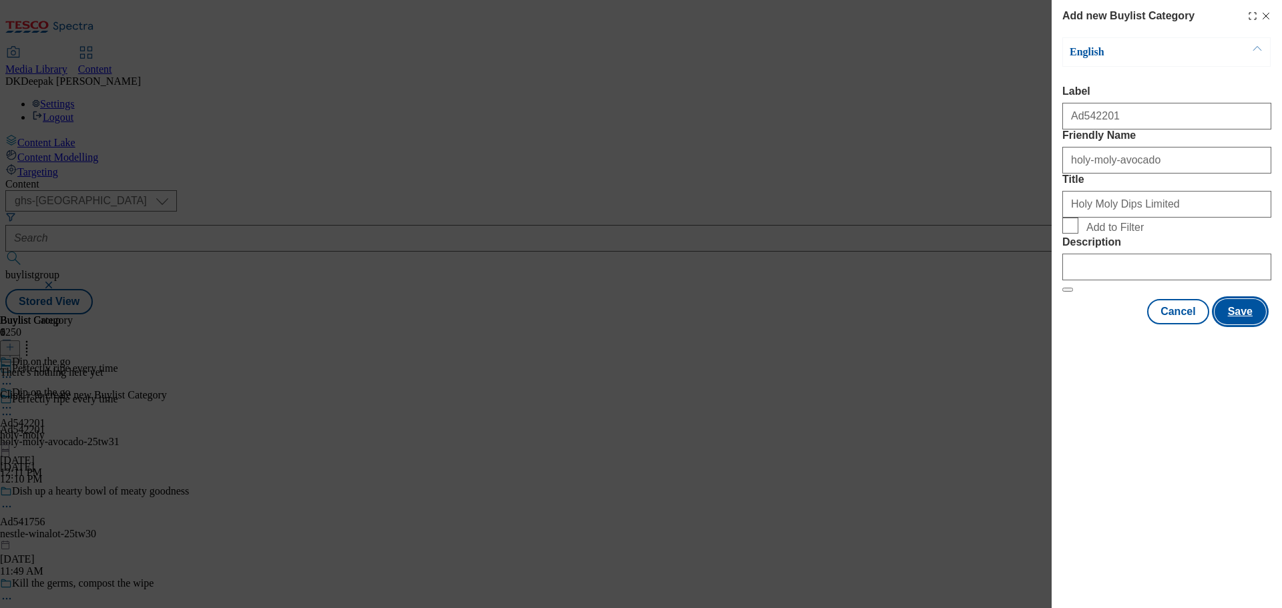
click at [1235, 325] on button "Save" at bounding box center [1240, 311] width 51 height 25
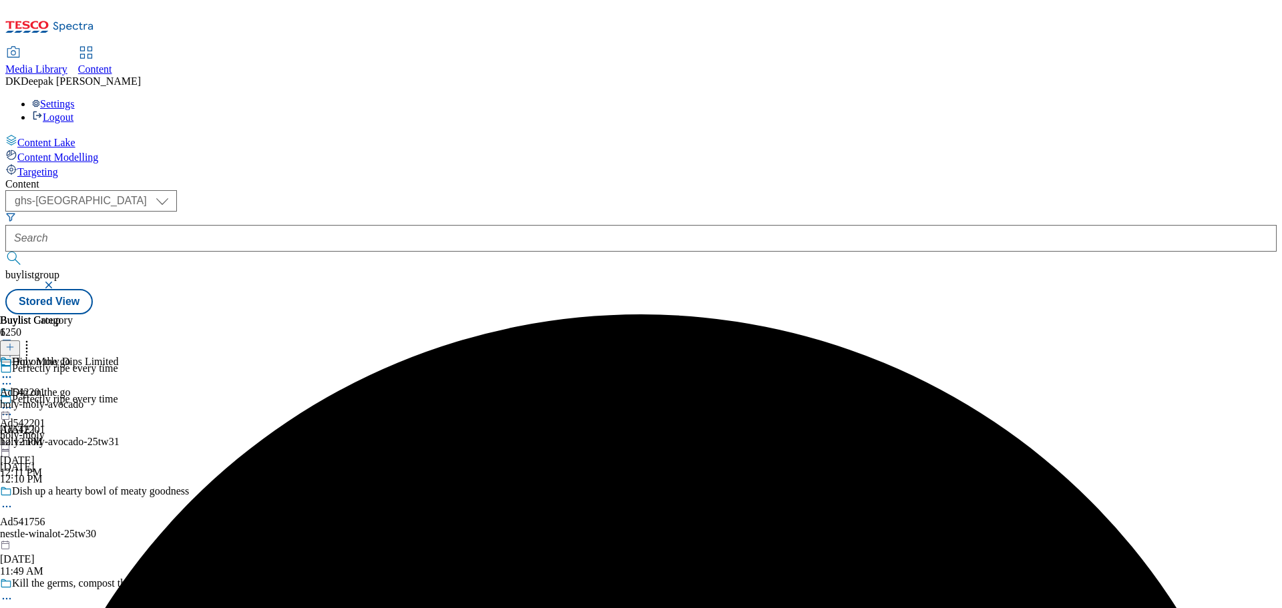
click at [119, 399] on div "holy-moly-avocado" at bounding box center [59, 405] width 119 height 12
click at [15, 343] on icon at bounding box center [9, 347] width 9 height 9
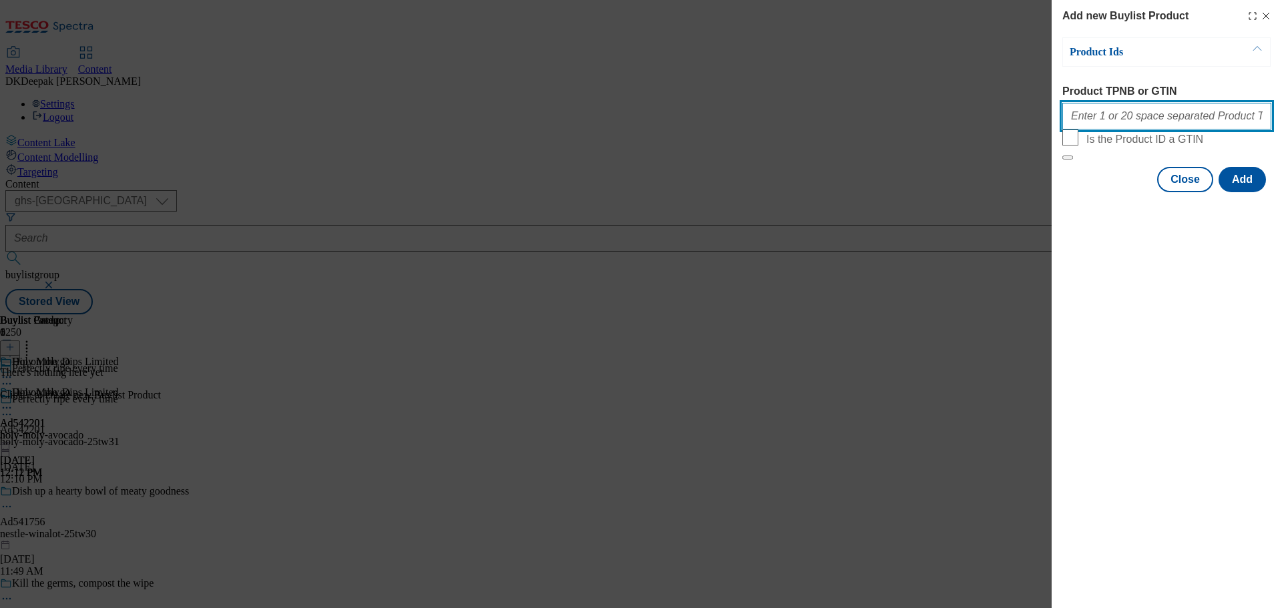
click at [1086, 116] on input "Product TPNB or GTIN" at bounding box center [1166, 116] width 209 height 27
paste input "93107499, 93107499"
type input "93107499, 93107499"
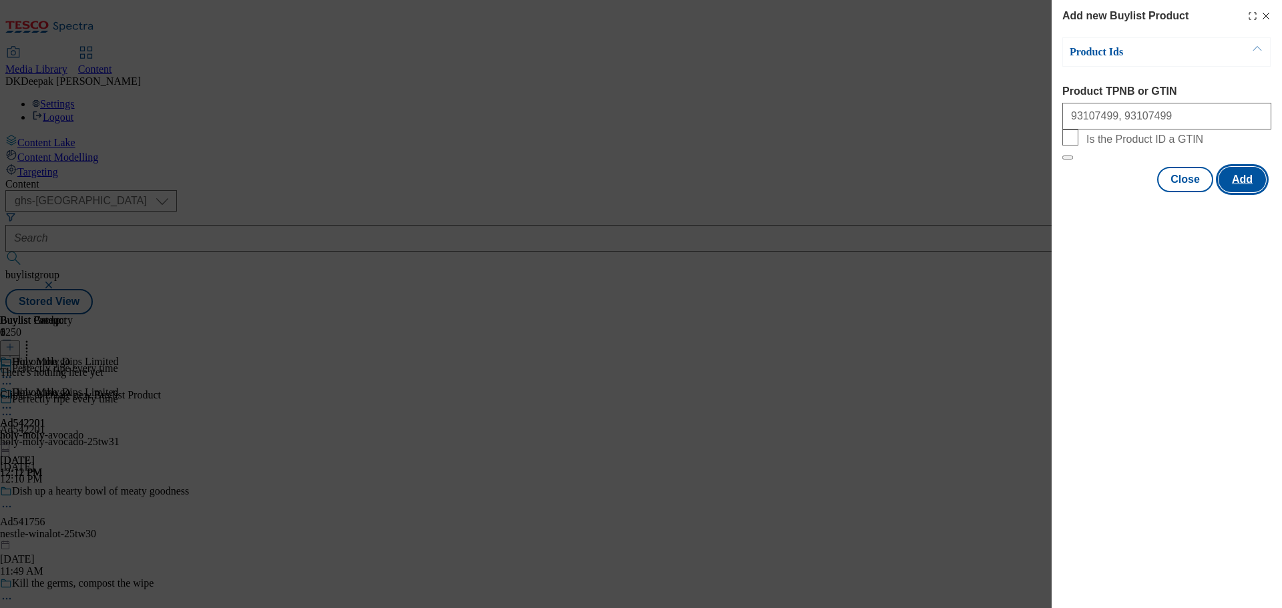
click at [1255, 192] on button "Add" at bounding box center [1242, 179] width 47 height 25
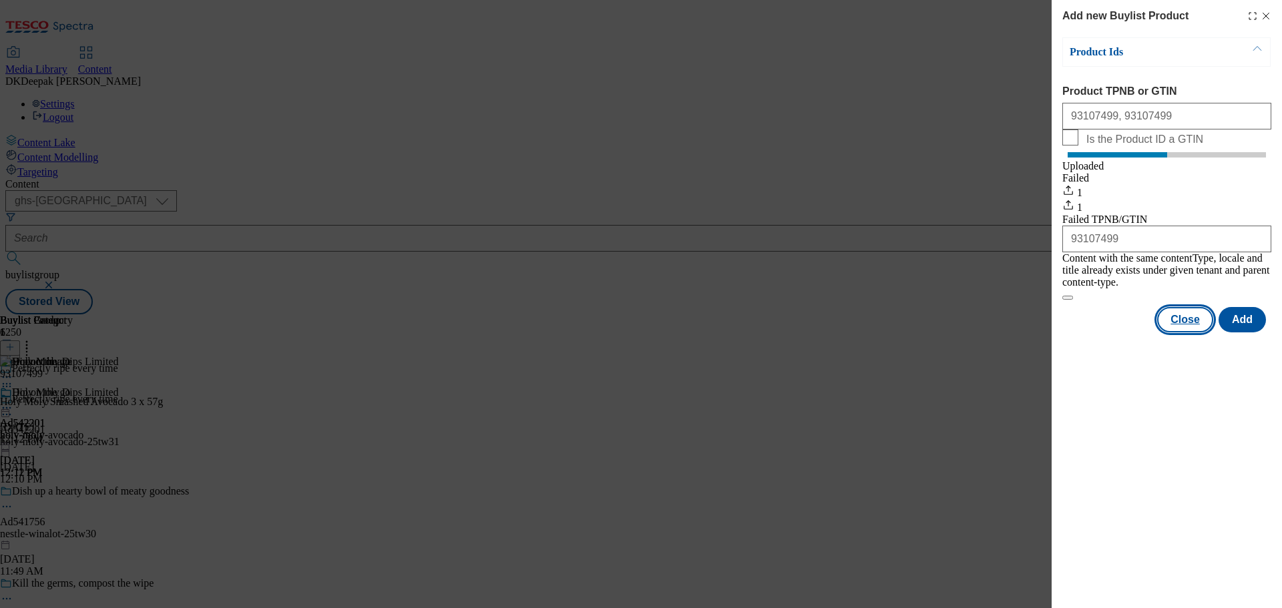
click at [1181, 323] on button "Close" at bounding box center [1185, 319] width 56 height 25
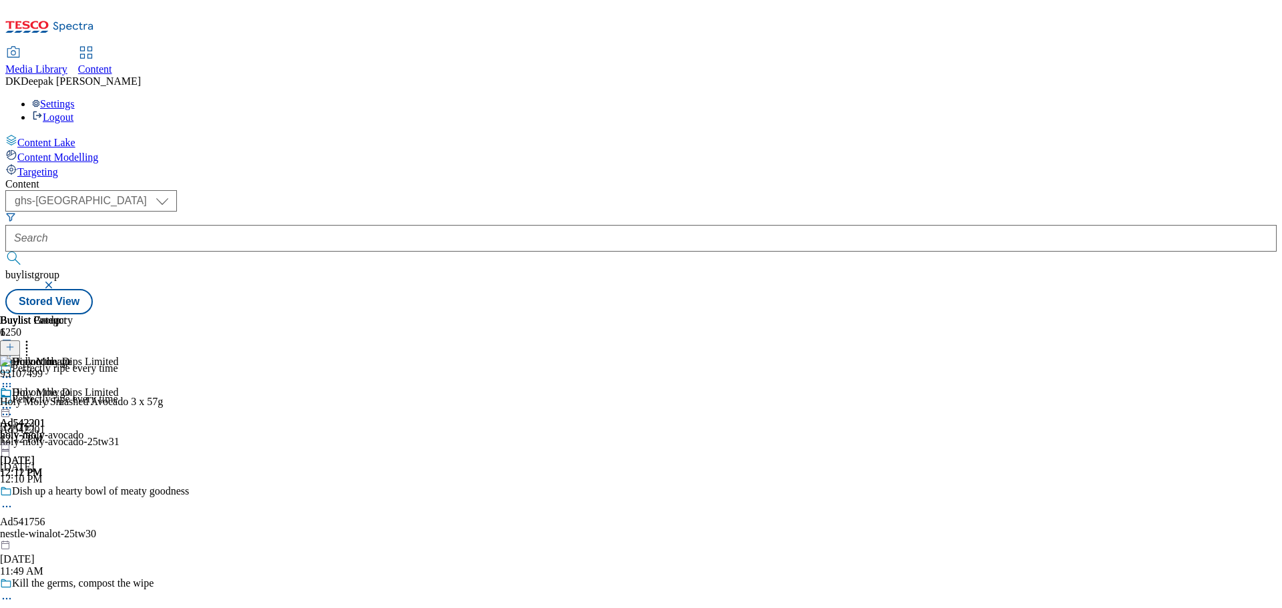
click at [13, 401] on icon at bounding box center [6, 407] width 13 height 13
click at [73, 493] on span "Preview" at bounding box center [56, 498] width 31 height 10
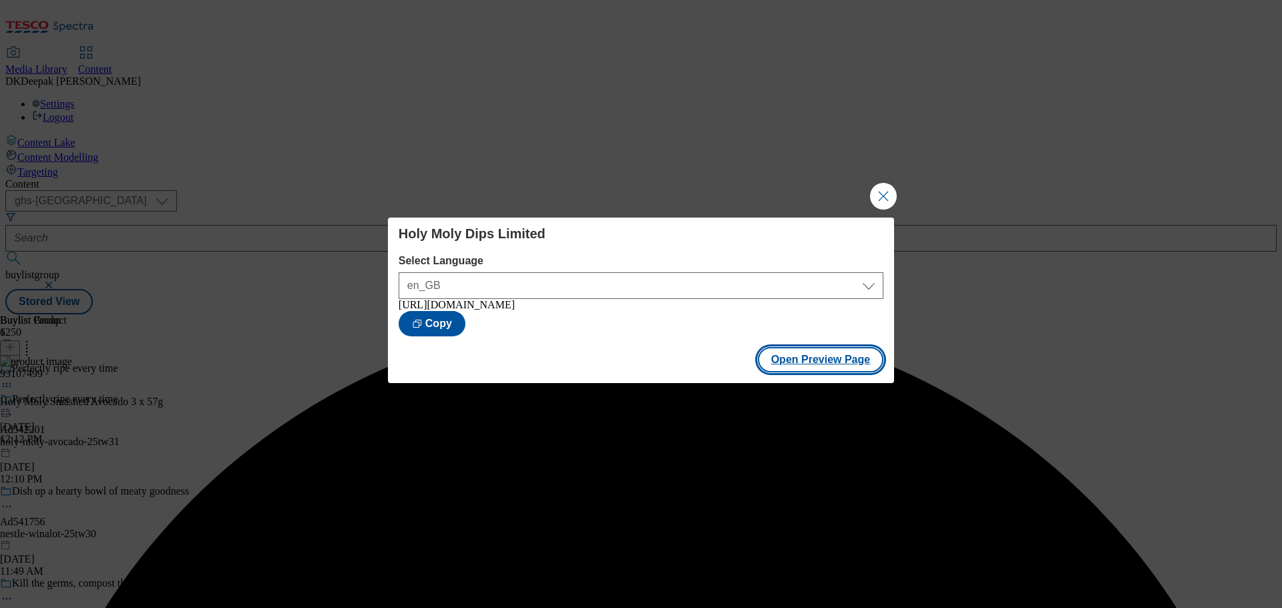
click at [809, 366] on button "Open Preview Page" at bounding box center [821, 359] width 126 height 25
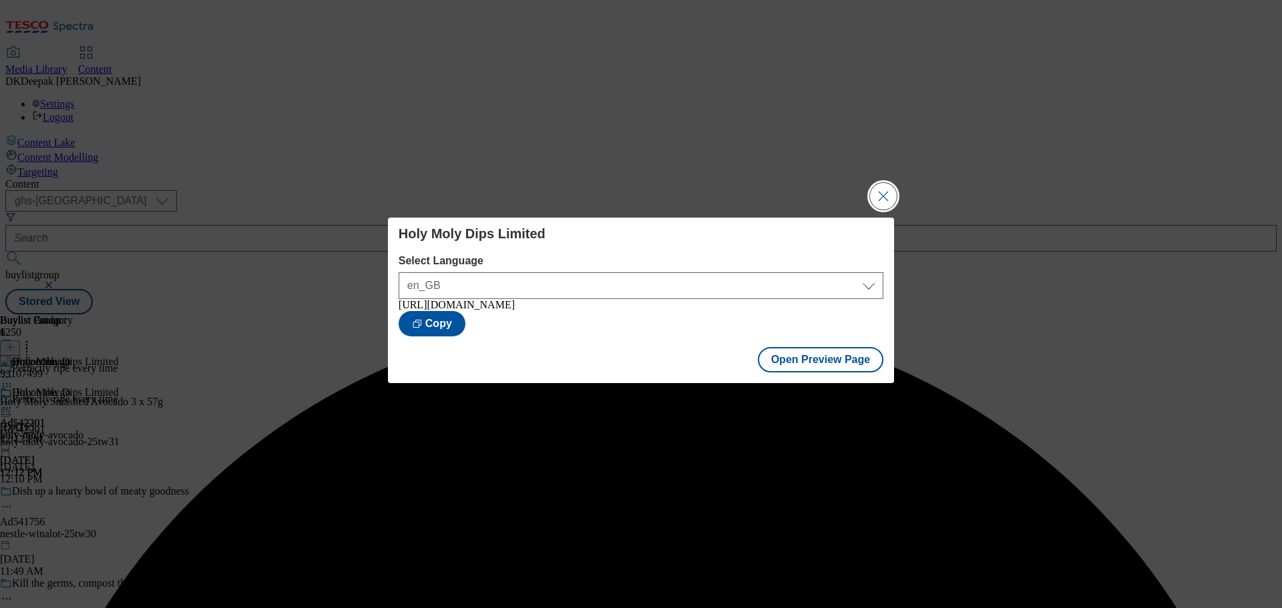
click at [883, 184] on button "Close Modal" at bounding box center [883, 196] width 27 height 27
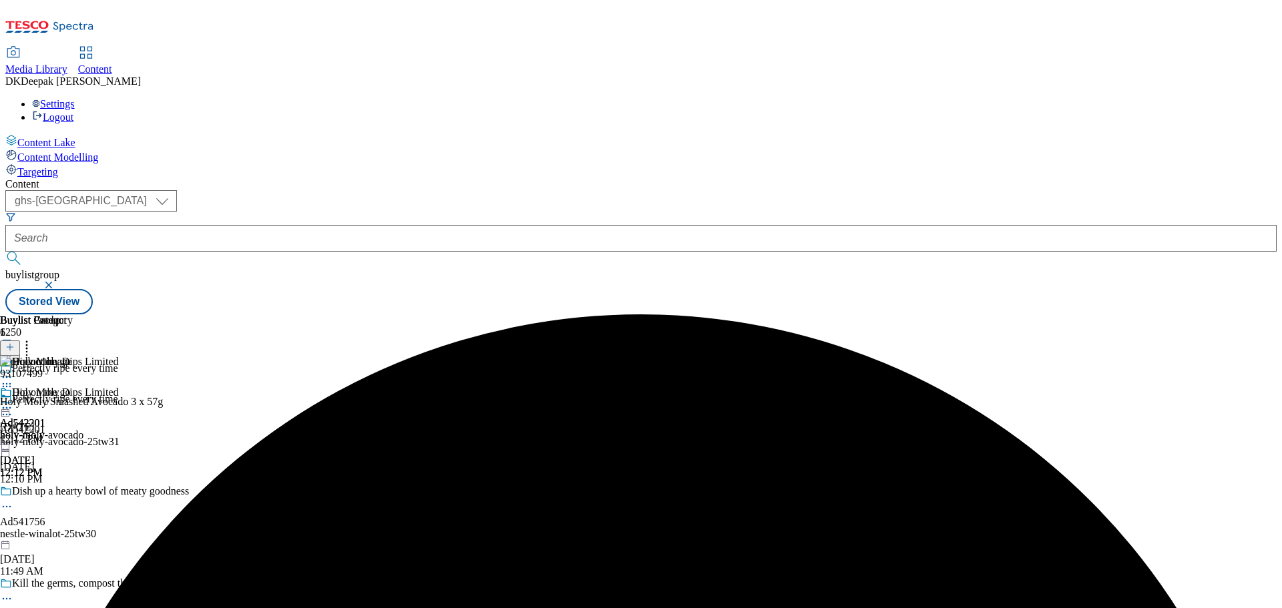
click at [13, 401] on icon at bounding box center [6, 407] width 13 height 13
click at [62, 428] on button "Edit" at bounding box center [44, 435] width 35 height 15
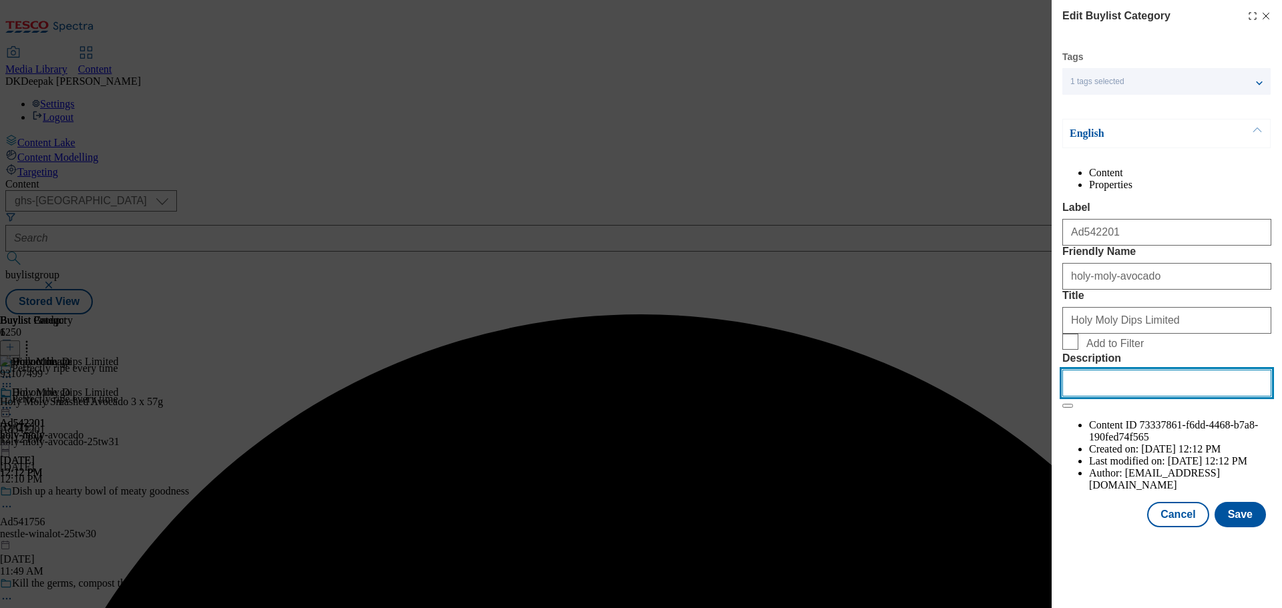
click at [1129, 397] on input "Description" at bounding box center [1166, 383] width 209 height 27
paste input "Holy Moly Smashed Avocado 3 x 57g"
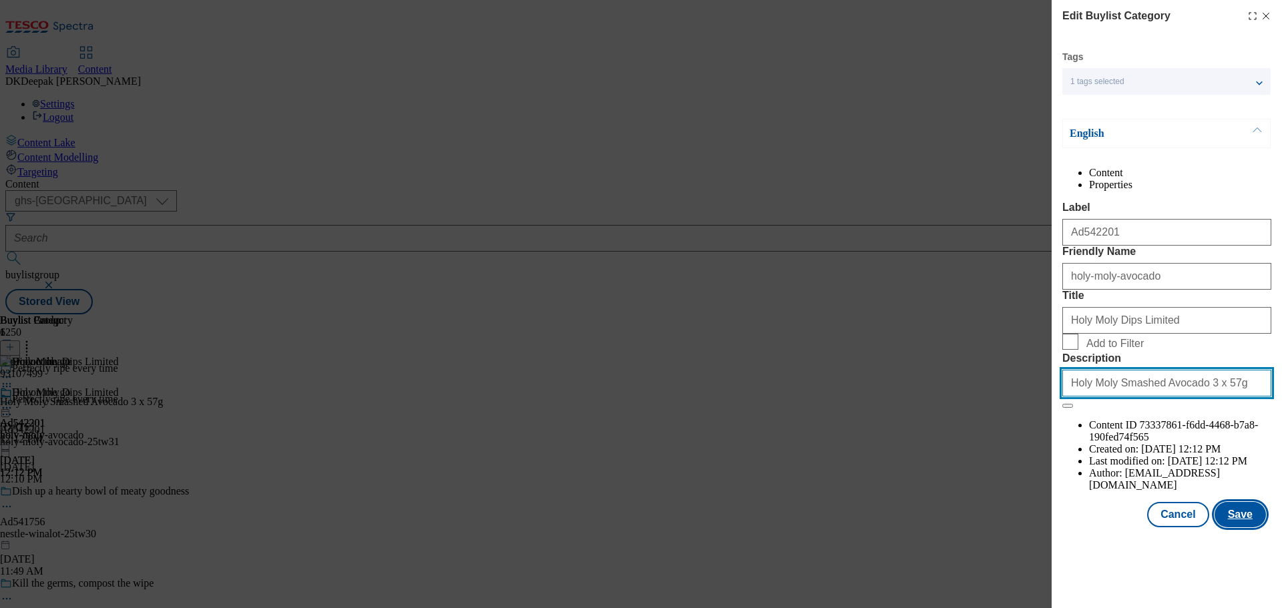
type input "Holy Moly Smashed Avocado 3 x 57g"
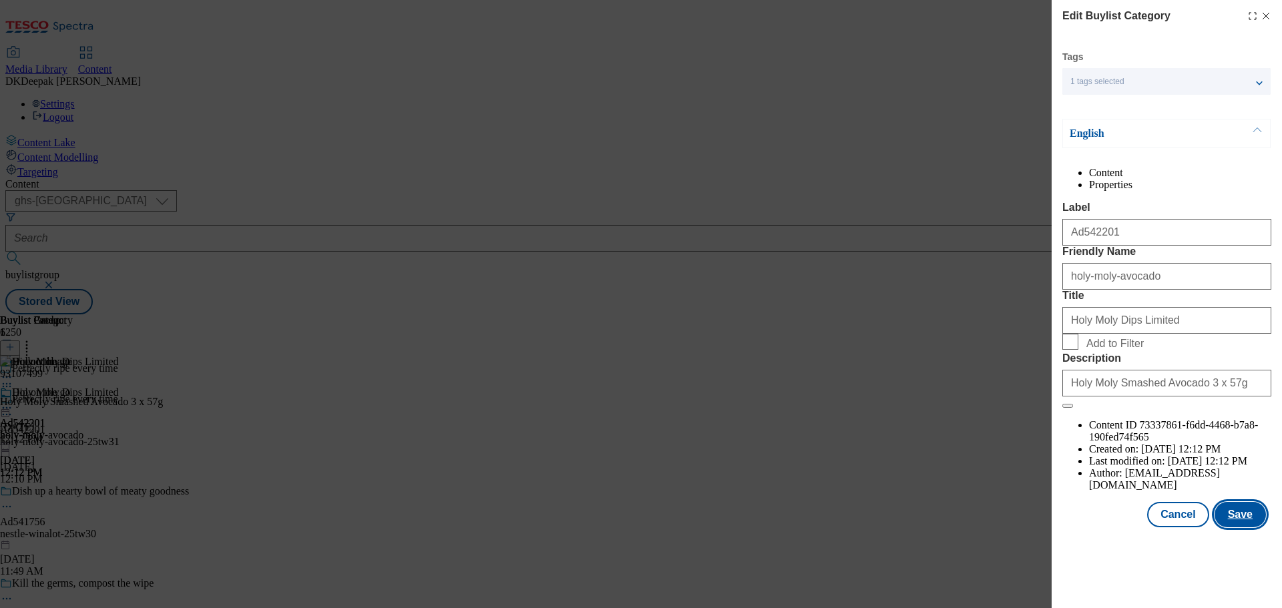
click at [1237, 528] on button "Save" at bounding box center [1240, 514] width 51 height 25
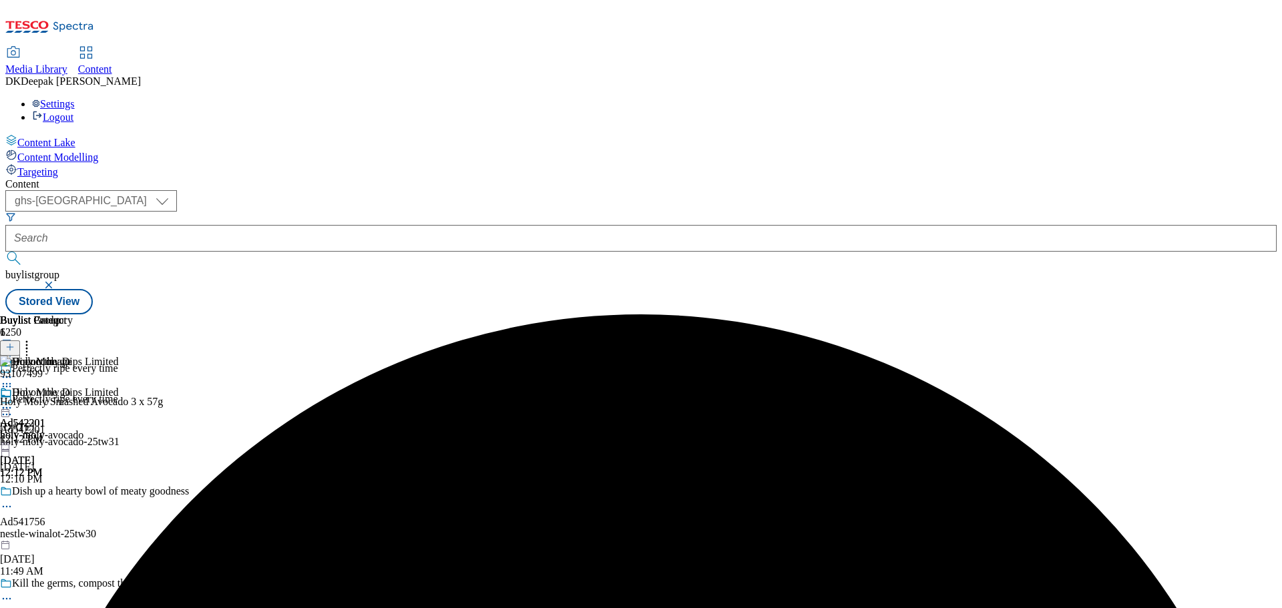
click at [5, 407] on circle at bounding box center [4, 408] width 2 height 2
click at [62, 428] on button "Edit" at bounding box center [44, 435] width 35 height 15
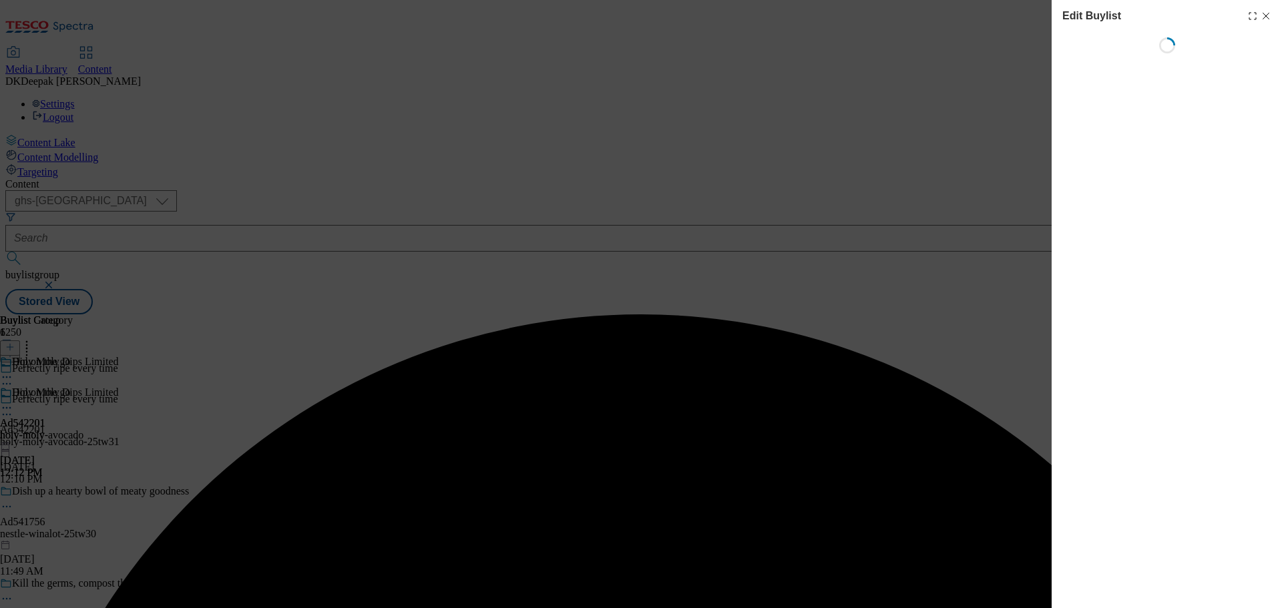
select select "tactical"
select select "supplier funded short term 1-3 weeks"
select select "dunnhumby"
select select "Banner"
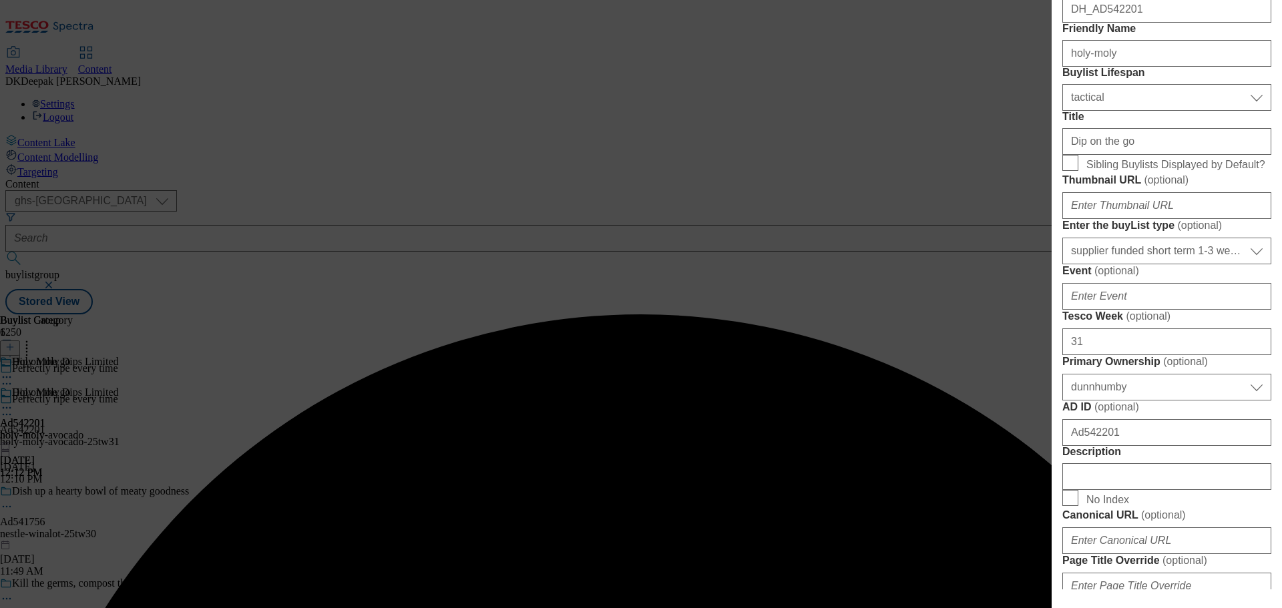
scroll to position [467, 0]
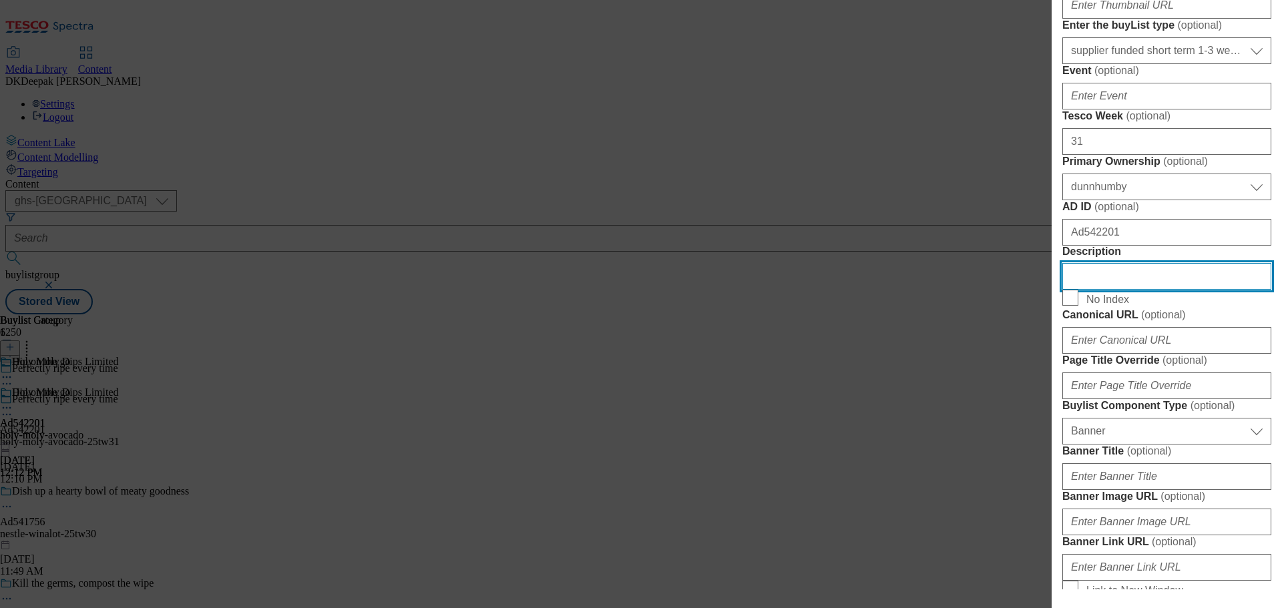
click at [1132, 290] on input "Description" at bounding box center [1166, 276] width 209 height 27
paste input "Holy Moly Smashed Avocado 3 x 57g"
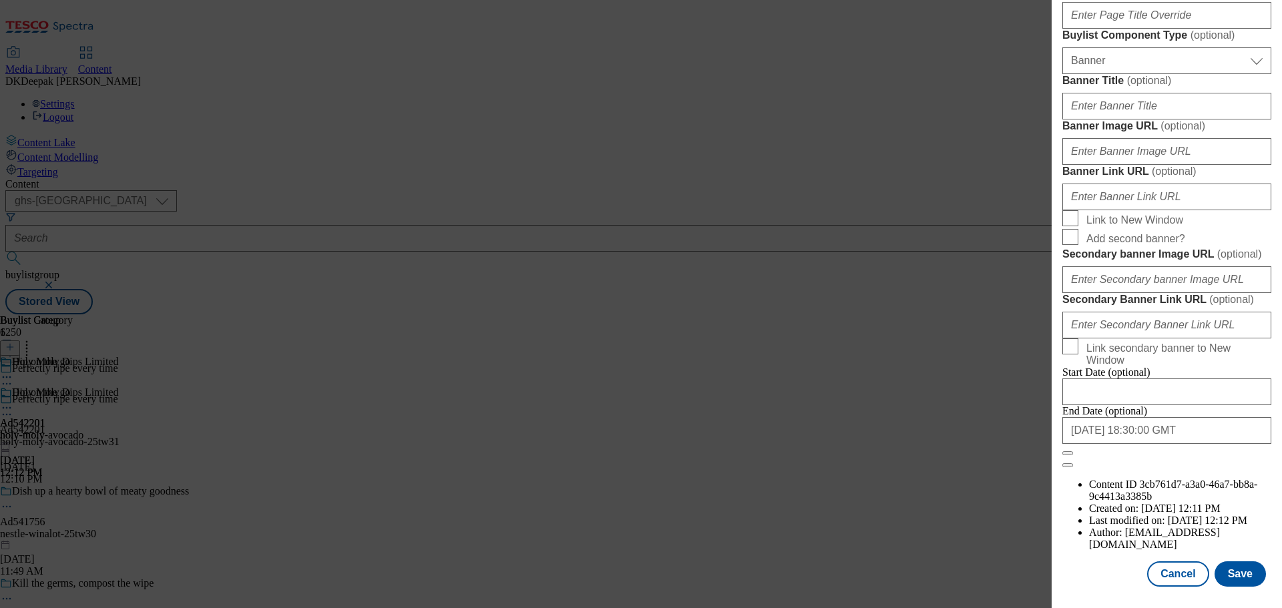
scroll to position [1334, 0]
type input "Holy Moly Smashed Avocado 3 x 57g"
click at [1224, 568] on button "Save" at bounding box center [1240, 574] width 51 height 25
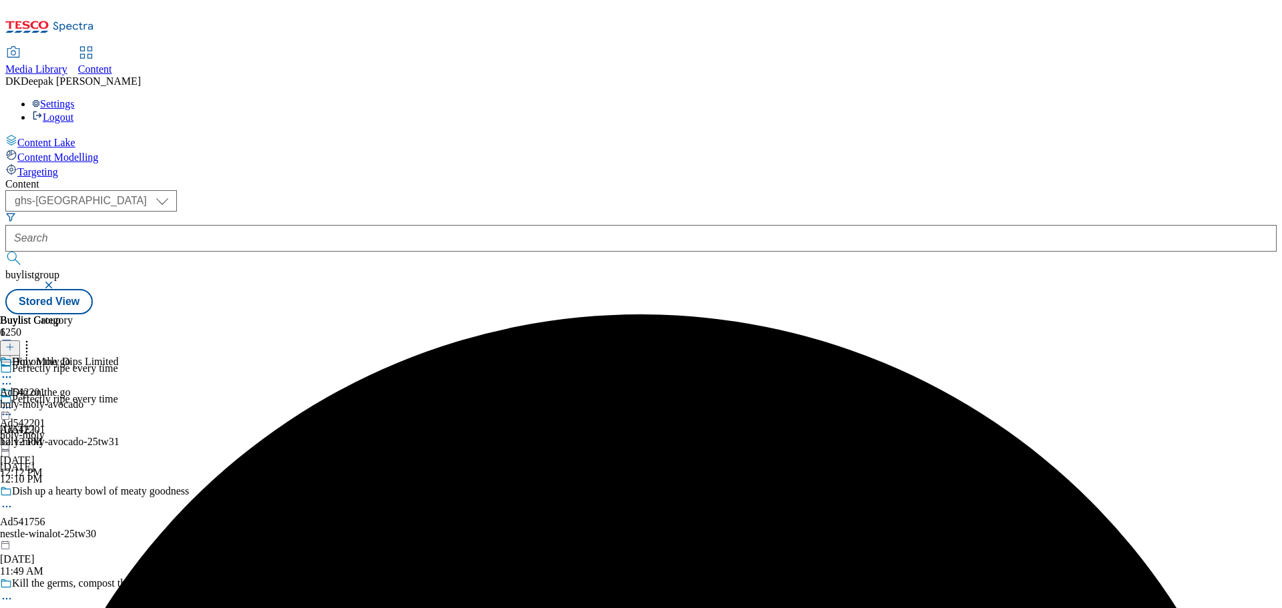
click at [11, 414] on circle at bounding box center [10, 415] width 2 height 2
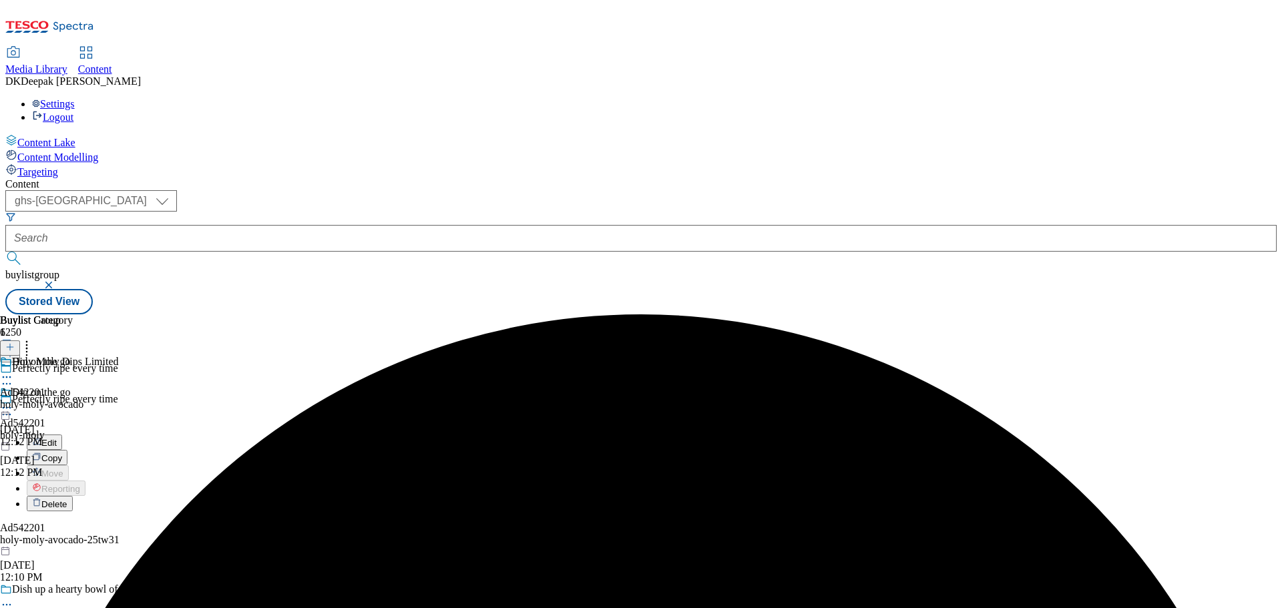
click at [62, 435] on button "Edit" at bounding box center [44, 442] width 35 height 15
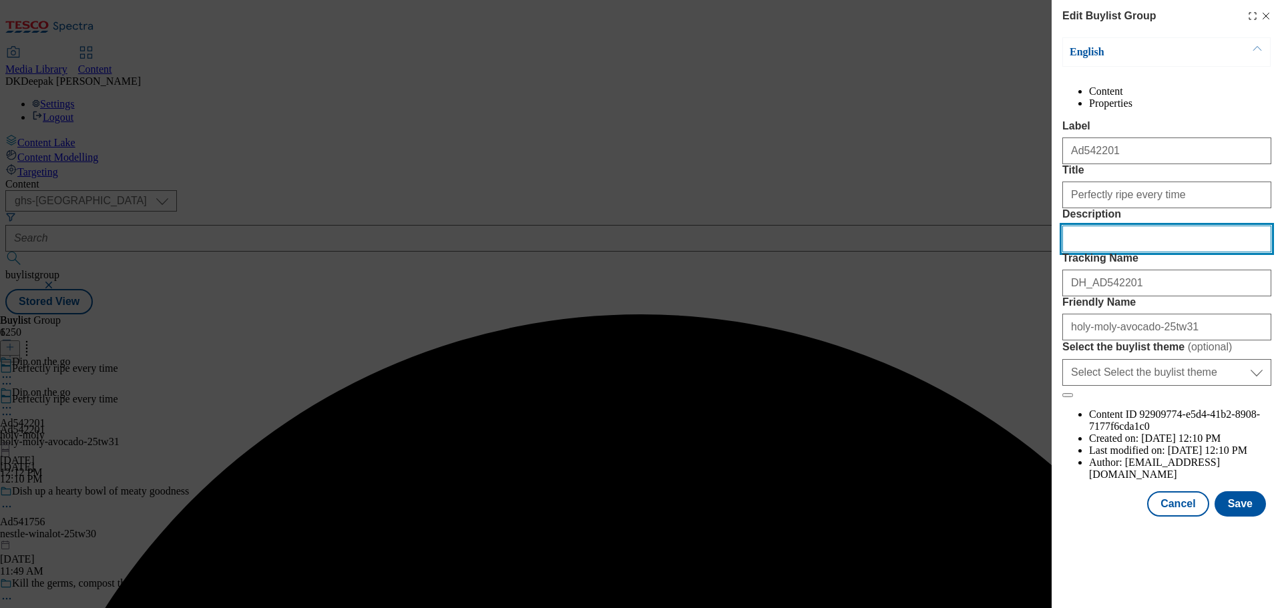
click at [1097, 252] on input "Description" at bounding box center [1166, 239] width 209 height 27
paste input "Holy Moly Smashed Avocado 3 x 57g"
type input "Holy Moly Smashed Avocado 3 x 57g"
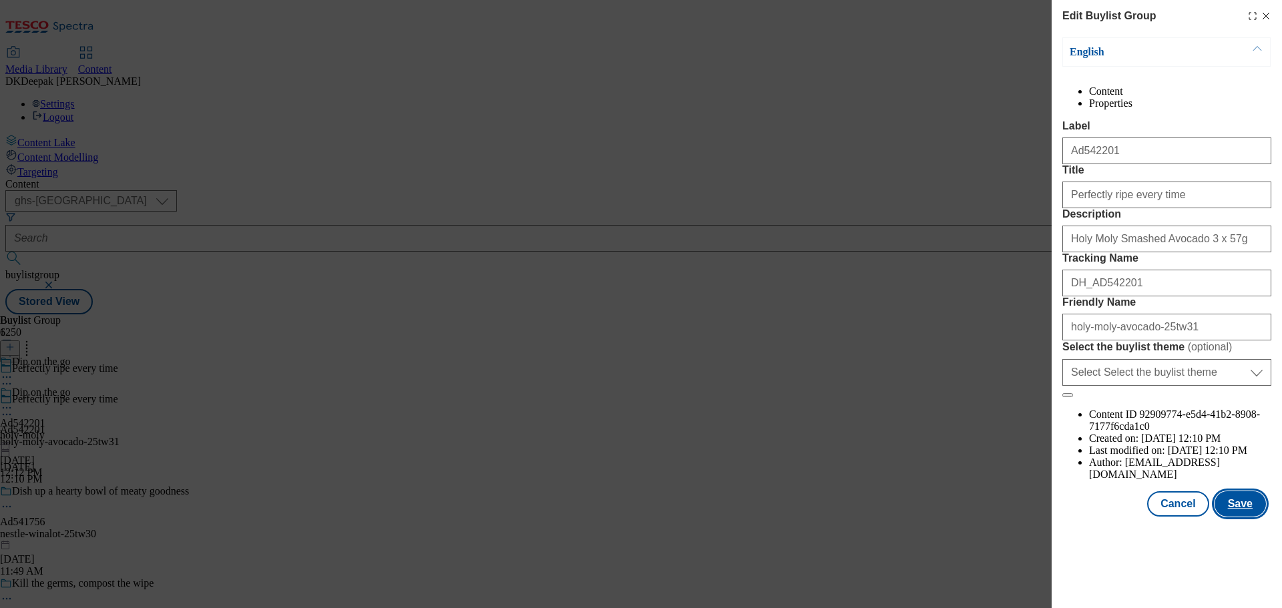
click at [1240, 517] on button "Save" at bounding box center [1240, 504] width 51 height 25
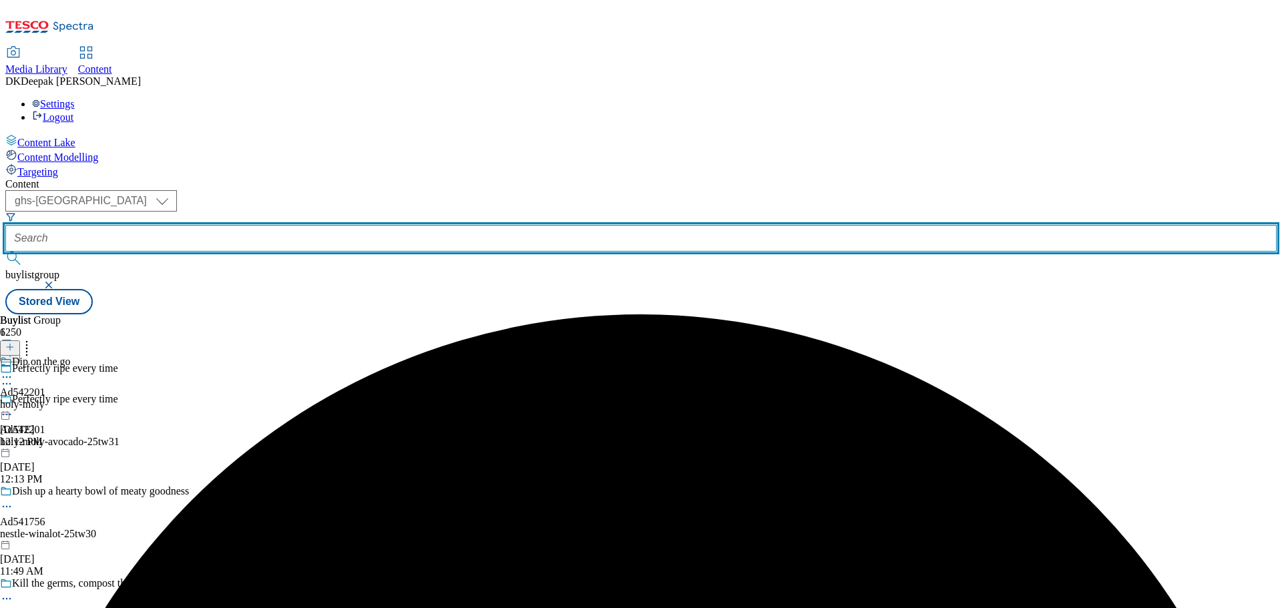
click at [332, 225] on input "text" at bounding box center [641, 238] width 1272 height 27
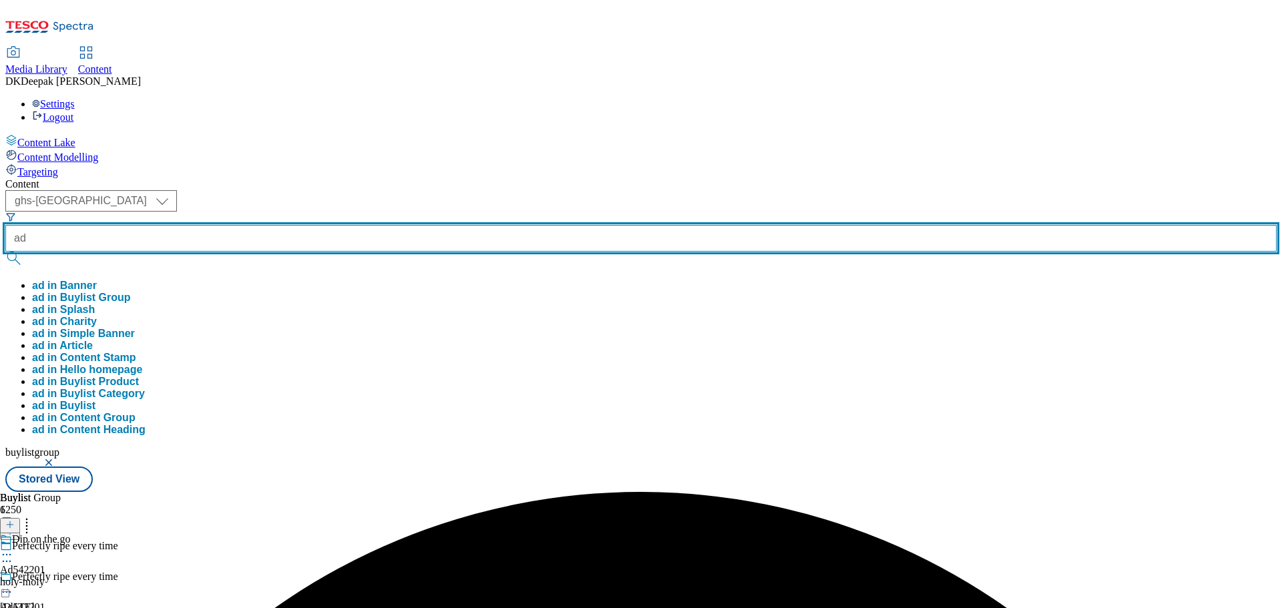
paste input "541756"
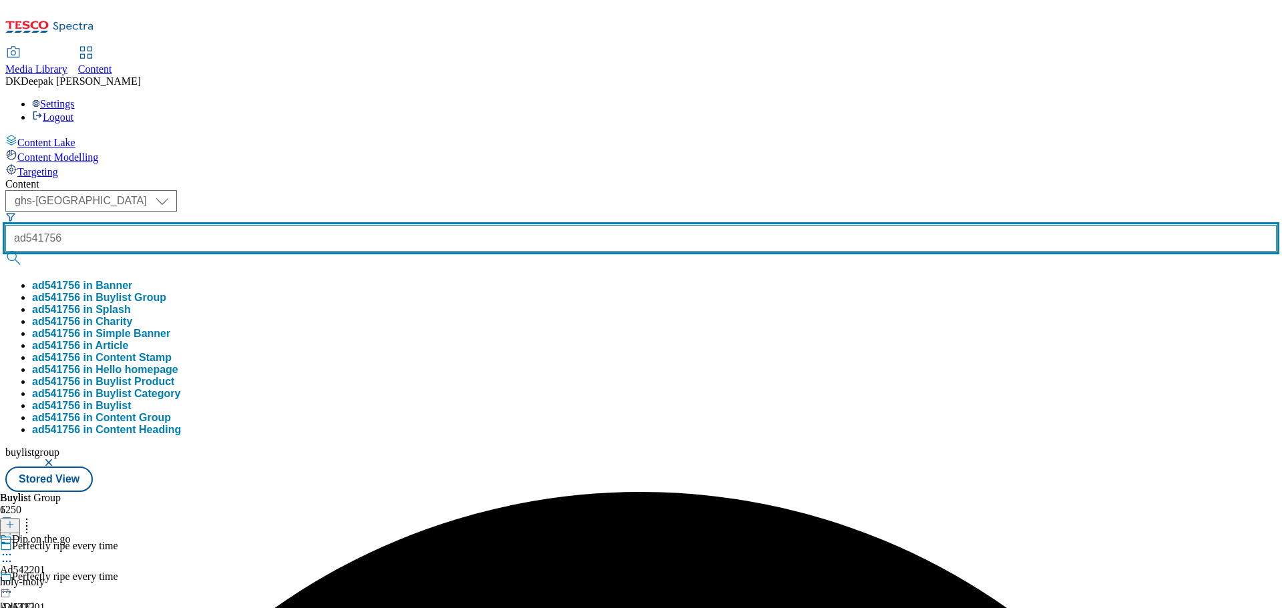
type input "ad541756"
click at [5, 252] on button "submit" at bounding box center [14, 258] width 19 height 13
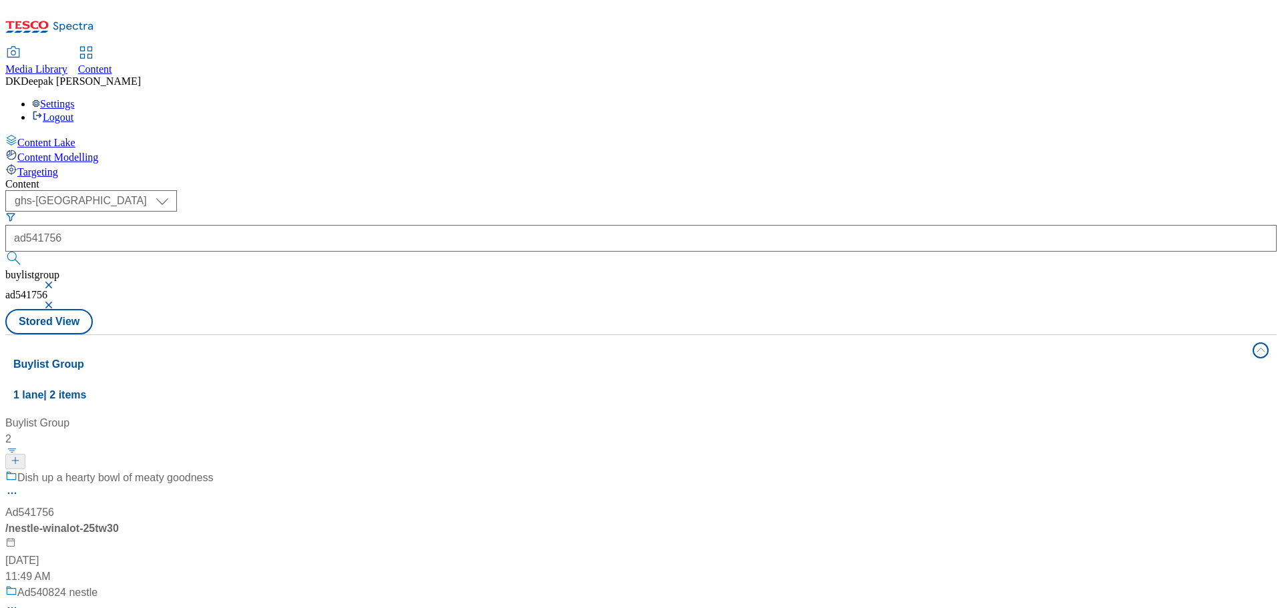
click at [214, 470] on div "Dish up a hearty bowl of meaty goodness Ad541756 / nestle-winalot-25tw30 Sep 16…" at bounding box center [109, 527] width 208 height 115
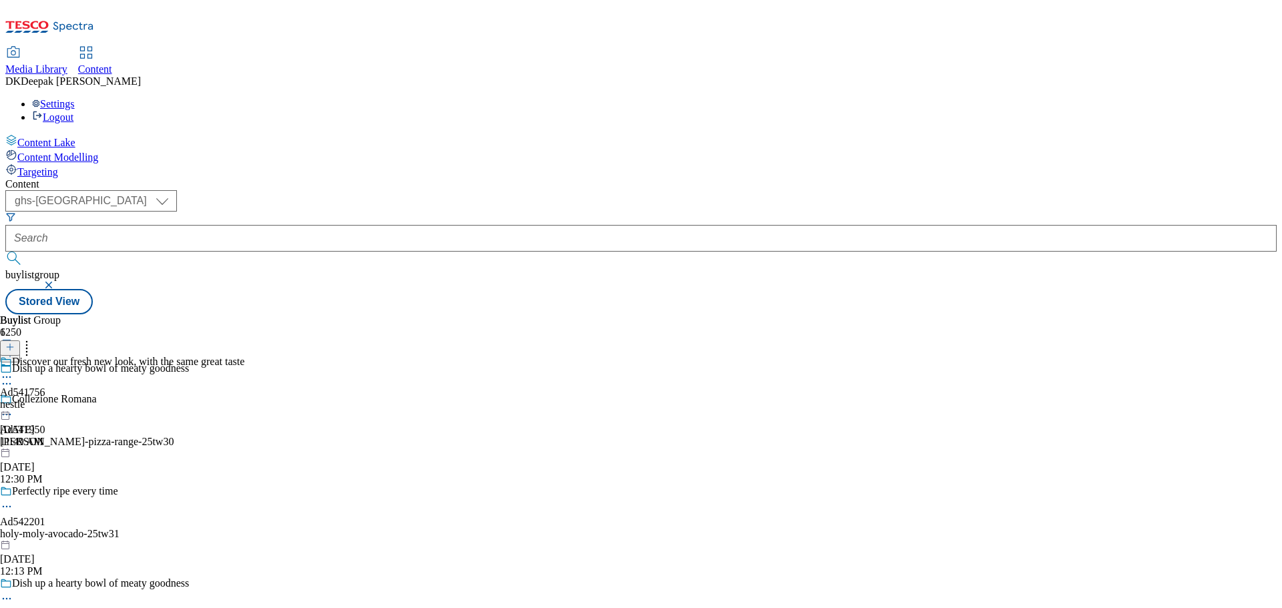
click at [13, 592] on icon at bounding box center [6, 598] width 13 height 13
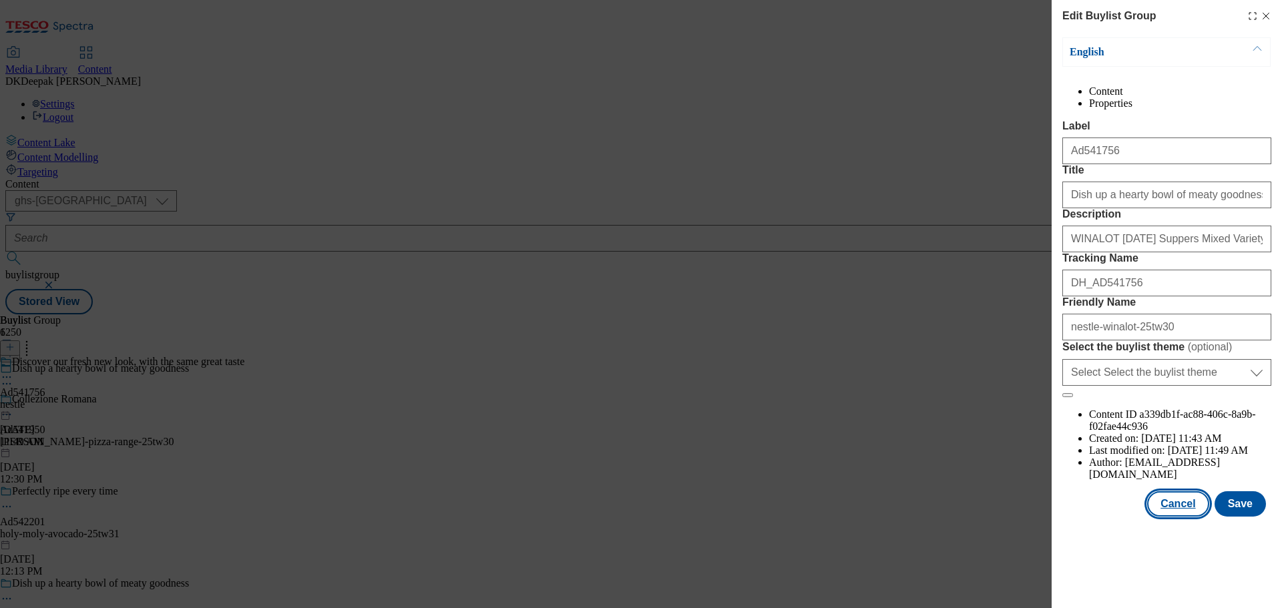
click at [1179, 517] on button "Cancel" at bounding box center [1177, 504] width 61 height 25
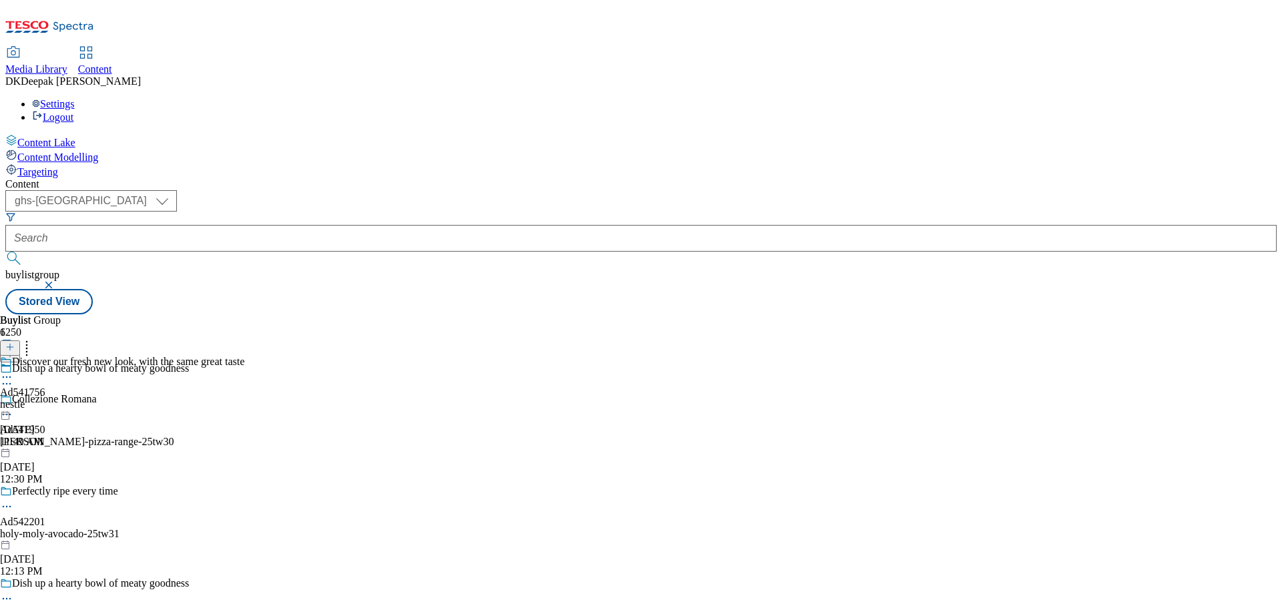
click at [244, 399] on div "nestle" at bounding box center [122, 405] width 244 height 12
click at [13, 401] on icon at bounding box center [6, 407] width 13 height 13
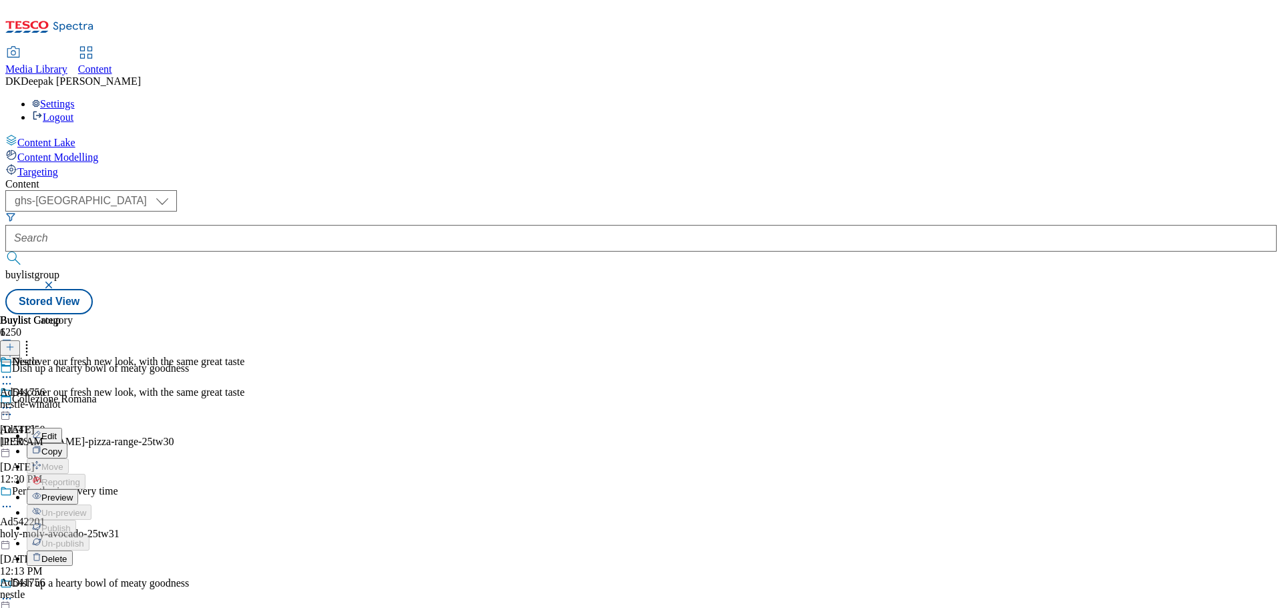
click at [62, 428] on button "Edit" at bounding box center [44, 435] width 35 height 15
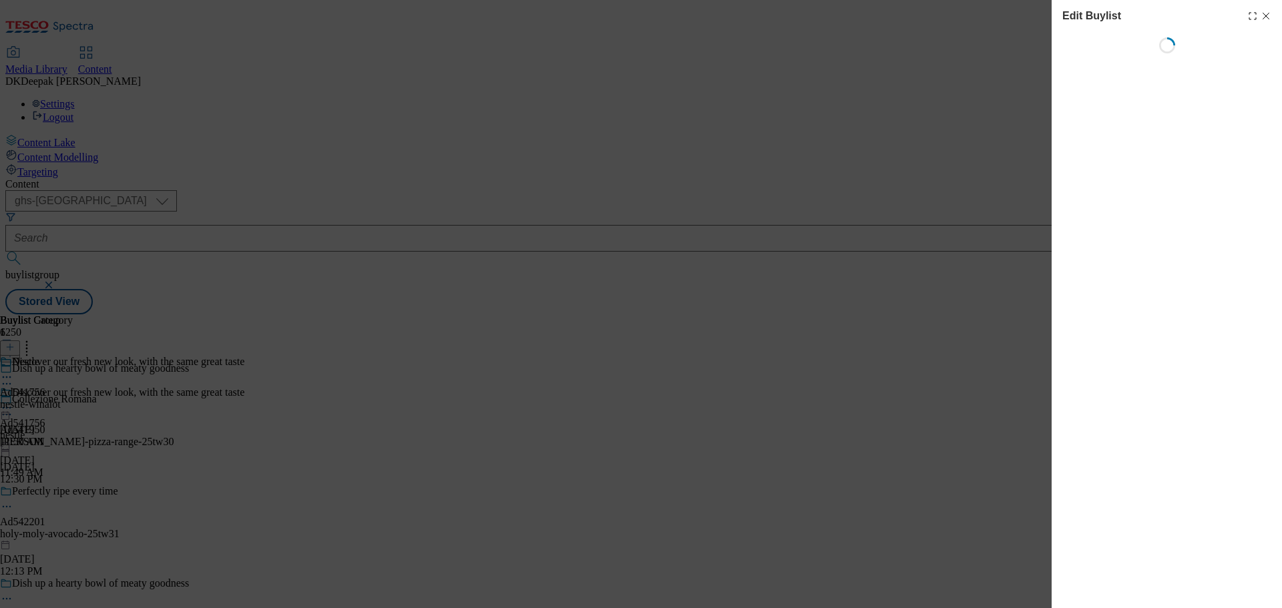
select select "tactical"
select select "supplier funded short term 1-3 weeks"
select select "dunnhumby"
select select "Banner"
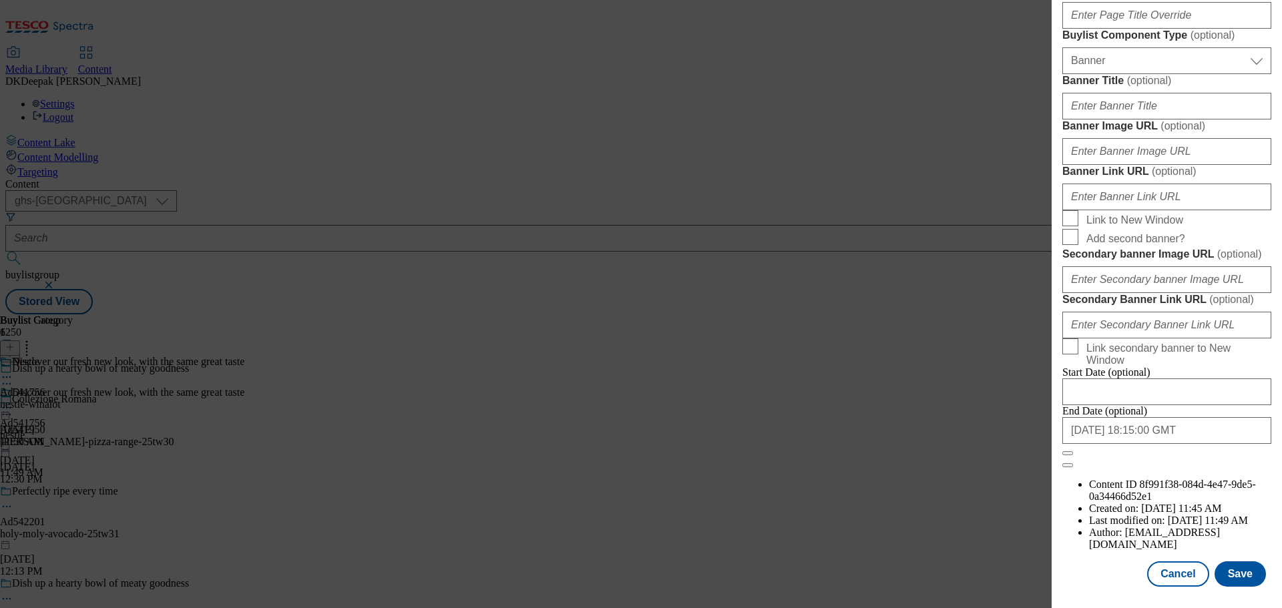
scroll to position [1334, 0]
click at [1169, 570] on button "Cancel" at bounding box center [1177, 574] width 61 height 25
select select "tactical"
select select "supplier funded short term 1-3 weeks"
select select "dunnhumby"
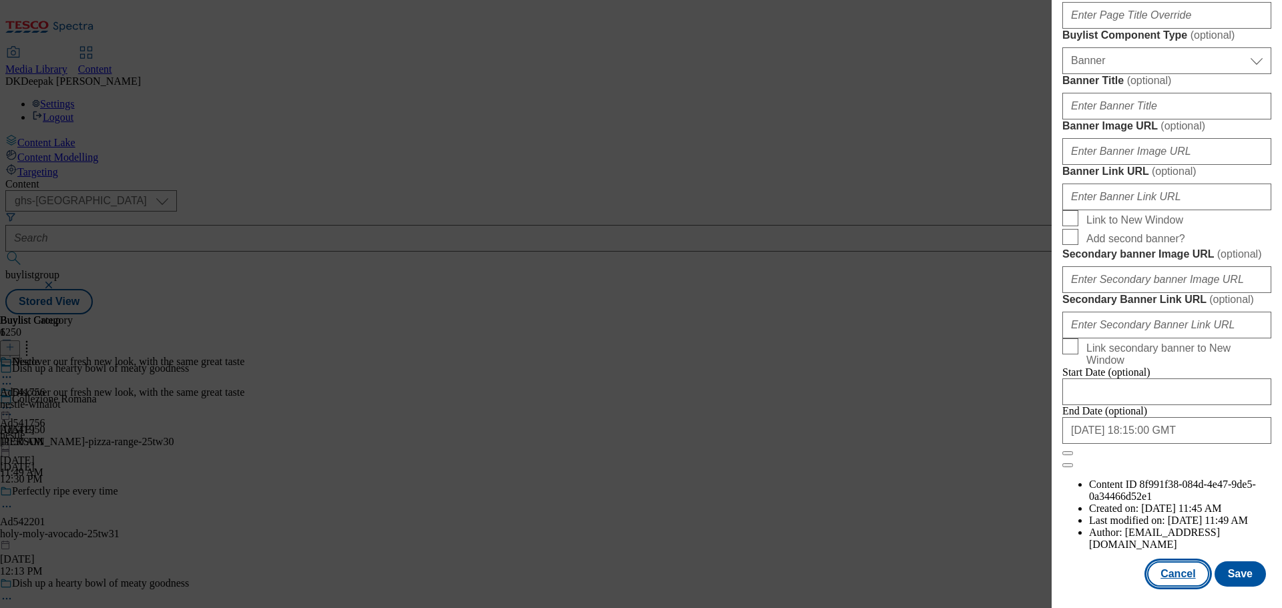
select select "Banner"
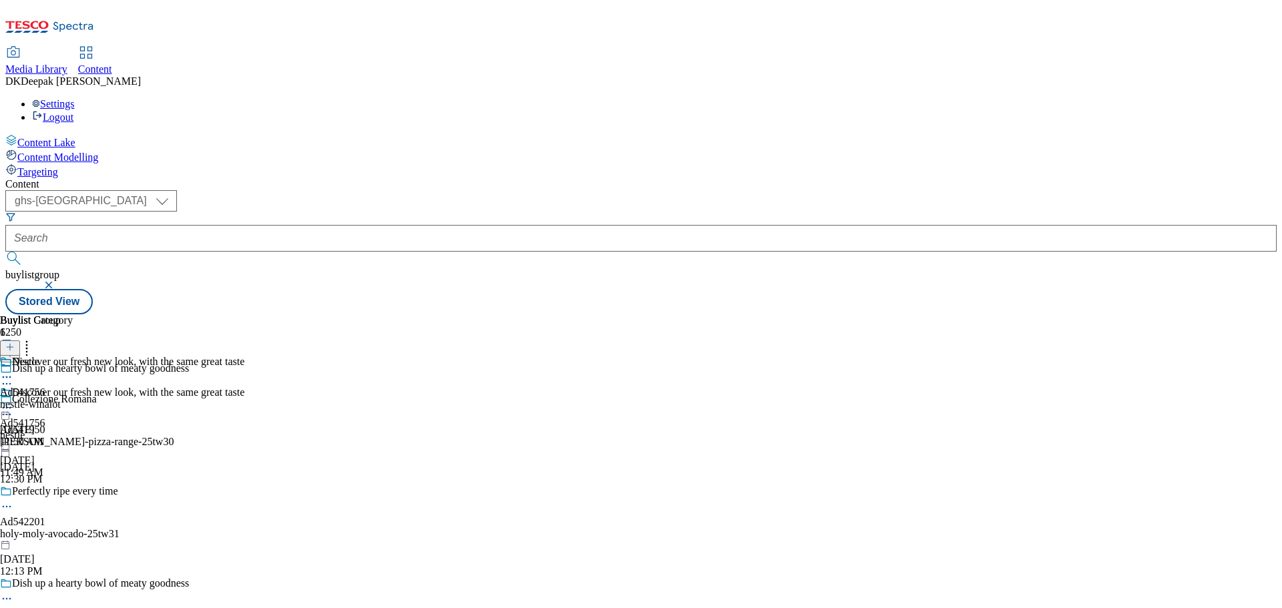
scroll to position [1034, 0]
click at [73, 399] on div "nestle-winalot" at bounding box center [36, 405] width 73 height 12
click at [13, 401] on icon at bounding box center [6, 407] width 13 height 13
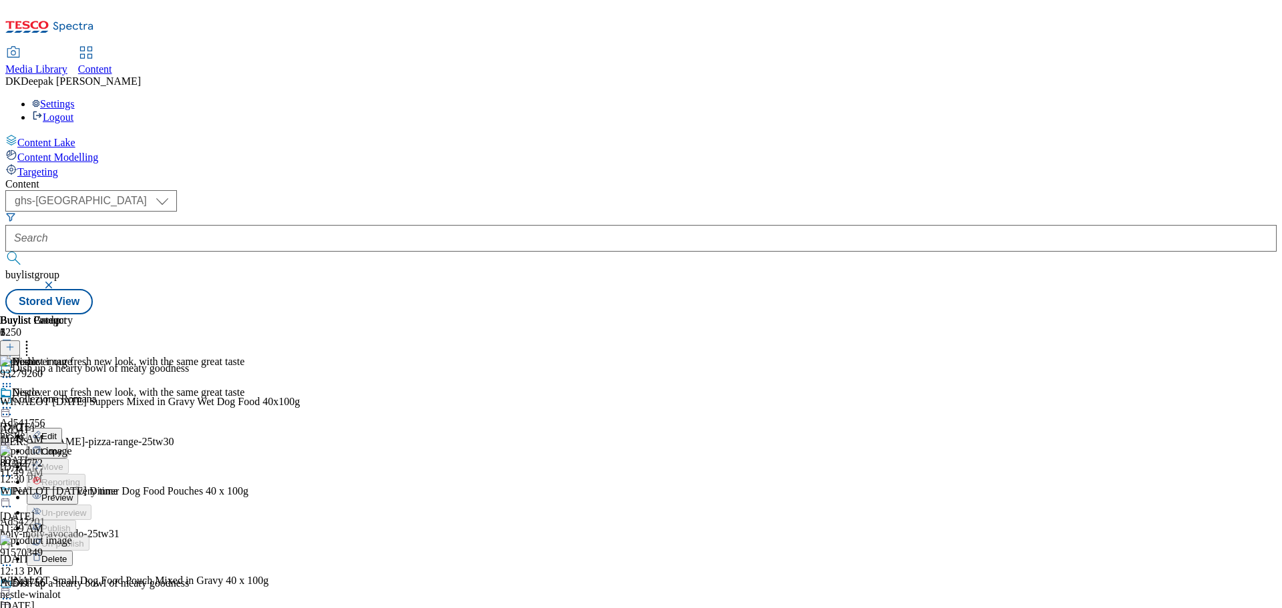
click at [57, 431] on span "Edit" at bounding box center [48, 436] width 15 height 10
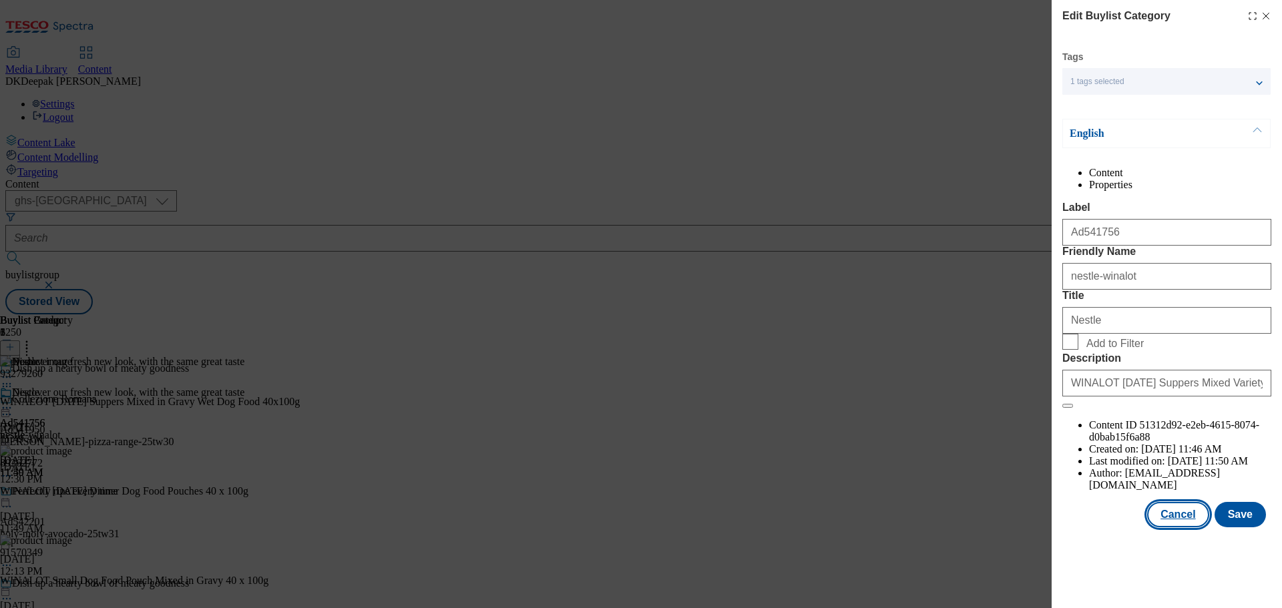
click at [1189, 528] on button "Cancel" at bounding box center [1177, 514] width 61 height 25
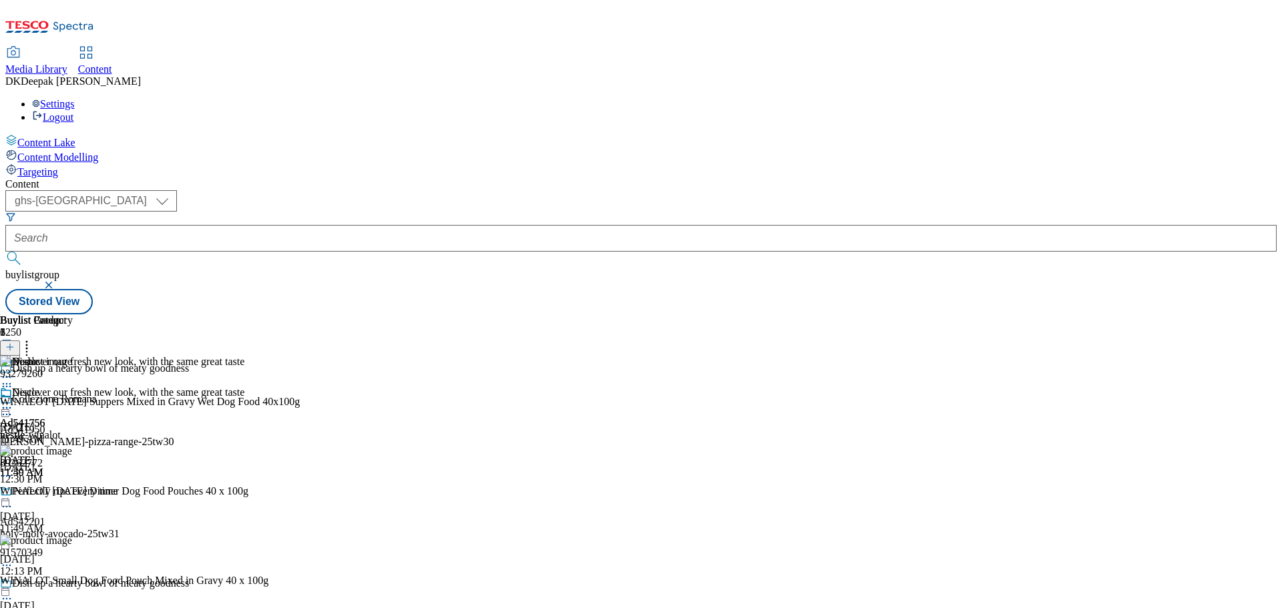
click at [13, 401] on icon at bounding box center [6, 407] width 13 height 13
click at [73, 493] on span "Preview" at bounding box center [56, 498] width 31 height 10
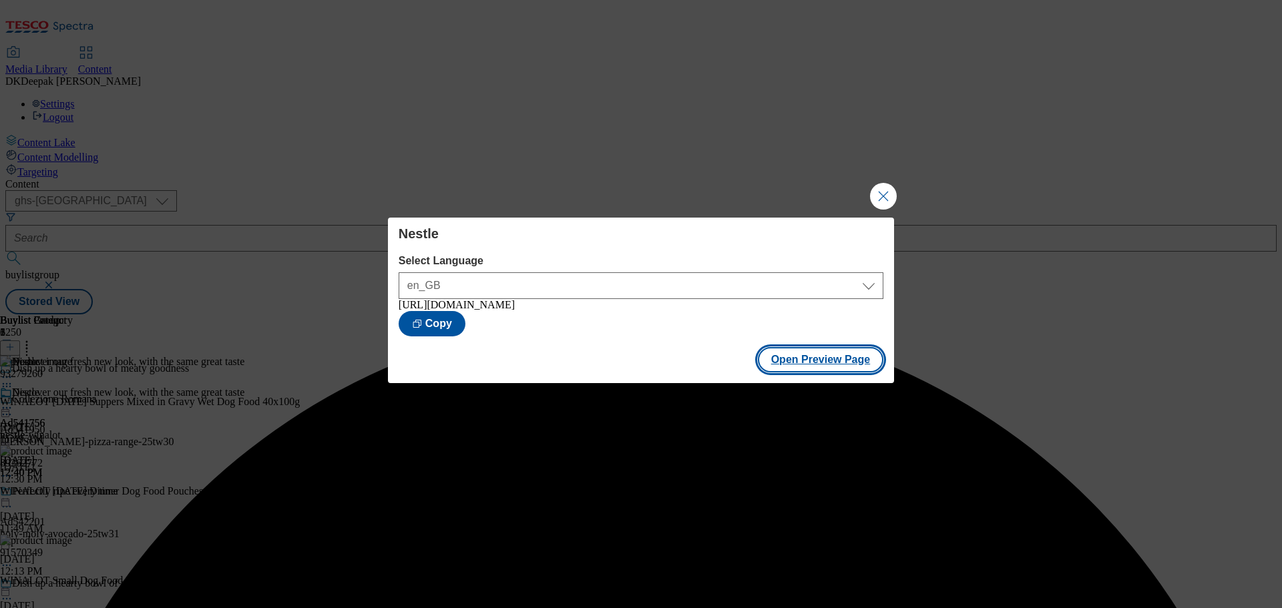
click at [826, 364] on button "Open Preview Page" at bounding box center [821, 359] width 126 height 25
click at [880, 203] on button "Close Modal" at bounding box center [883, 196] width 27 height 27
